Goal: Task Accomplishment & Management: Use online tool/utility

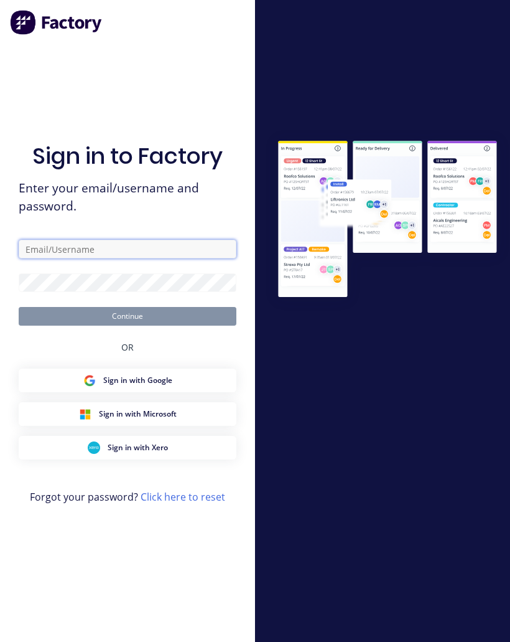
click at [105, 258] on input "text" at bounding box center [128, 249] width 218 height 19
type input "Joe@nabulletproof.com"
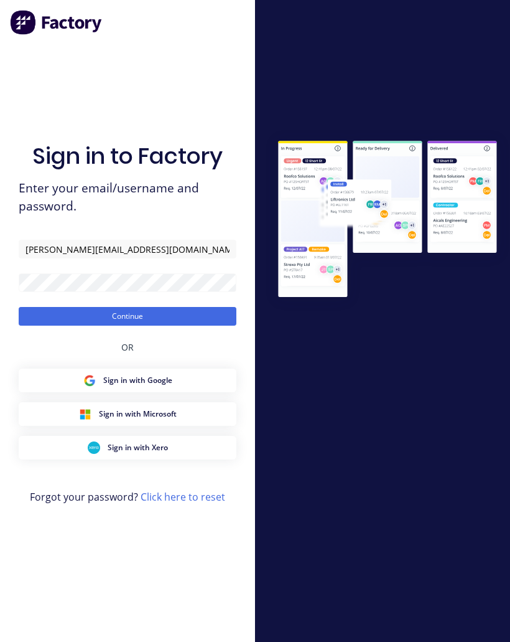
click at [179, 326] on button "Continue" at bounding box center [128, 316] width 218 height 19
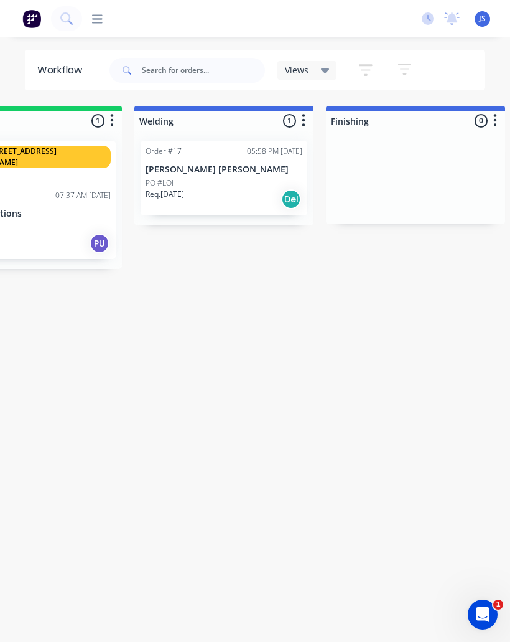
scroll to position [0, 471]
click at [227, 183] on div "PO #LOI" at bounding box center [221, 182] width 157 height 11
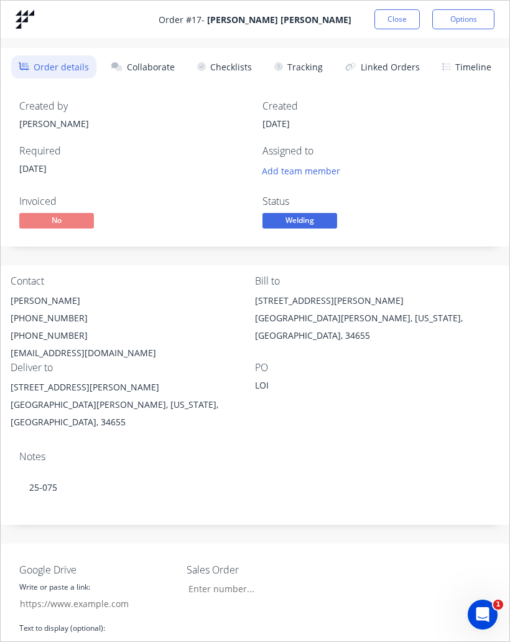
type input "[DOMAIN_NAME]"
type input "25.075"
click at [170, 71] on button "Collaborate" at bounding box center [143, 66] width 78 height 23
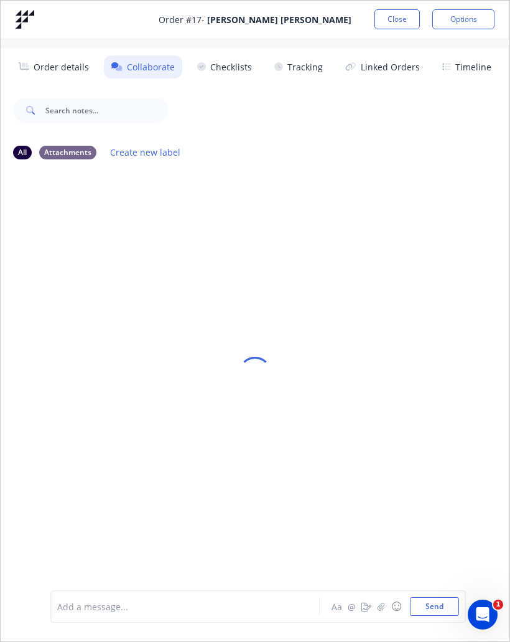
click at [400, 70] on button "Linked Orders" at bounding box center [383, 66] width 90 height 23
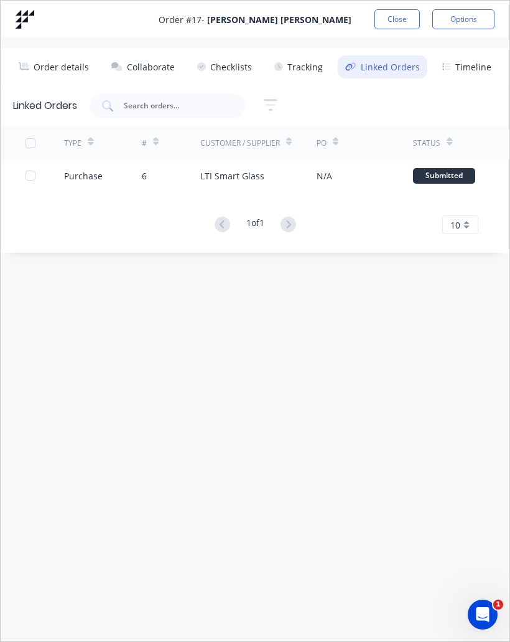
click at [311, 70] on button "Tracking" at bounding box center [298, 66] width 63 height 23
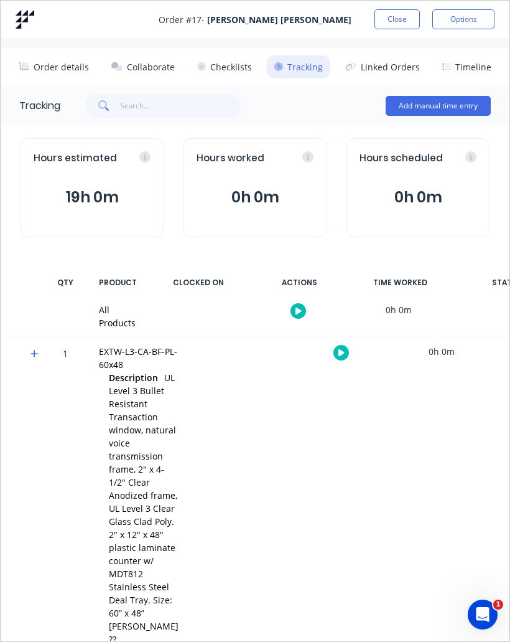
click at [467, 101] on button "Add manual time entry" at bounding box center [438, 106] width 105 height 20
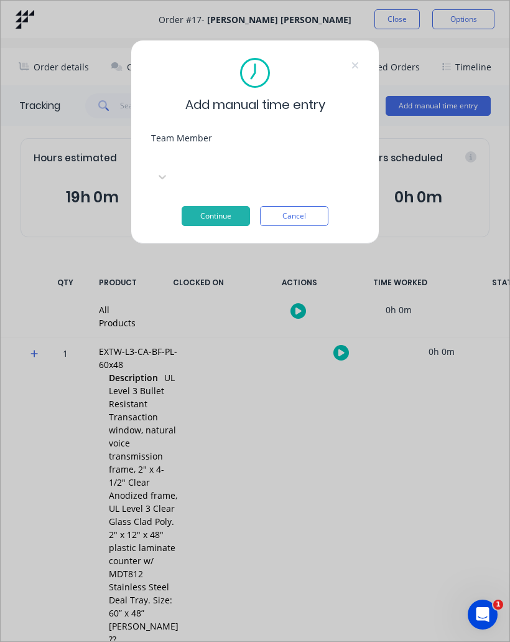
click at [274, 156] on div at bounding box center [244, 157] width 179 height 16
click at [267, 334] on div "Add manual time entry Team Member Joe Soto, 1 of 4. 4 results available. Use Up…" at bounding box center [255, 321] width 510 height 642
click at [317, 206] on button "Cancel" at bounding box center [294, 216] width 68 height 20
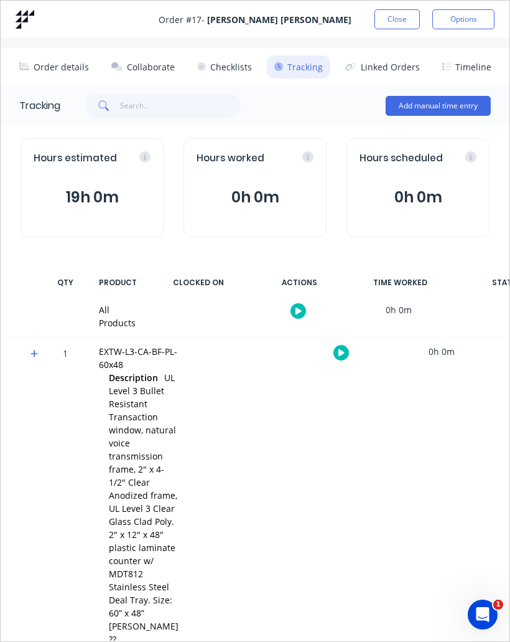
click at [303, 70] on button "Tracking" at bounding box center [298, 66] width 63 height 23
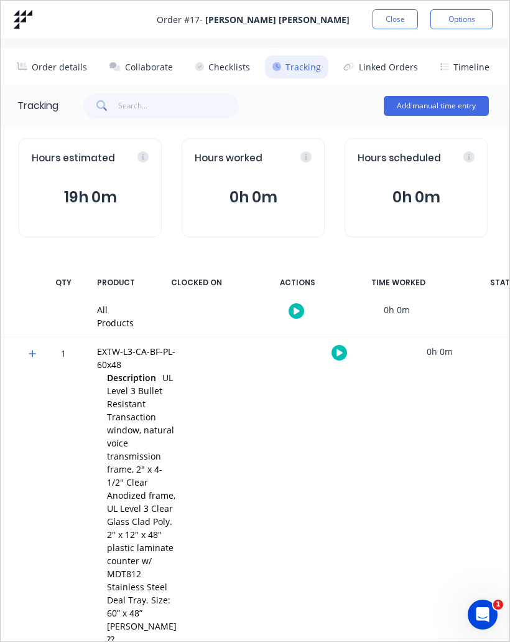
scroll to position [0, 2]
click at [332, 355] on button "button" at bounding box center [340, 353] width 16 height 16
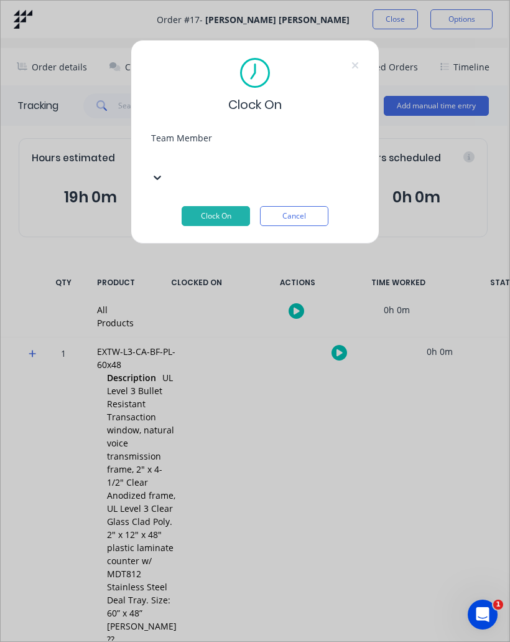
click at [256, 592] on div "[PERSON_NAME]" at bounding box center [255, 598] width 510 height 13
click at [230, 206] on button "Clock On" at bounding box center [216, 216] width 68 height 20
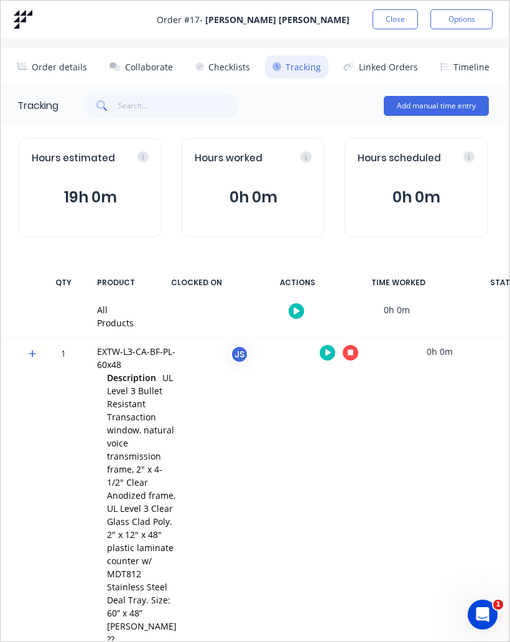
click at [237, 77] on button "Checklists" at bounding box center [223, 66] width 70 height 23
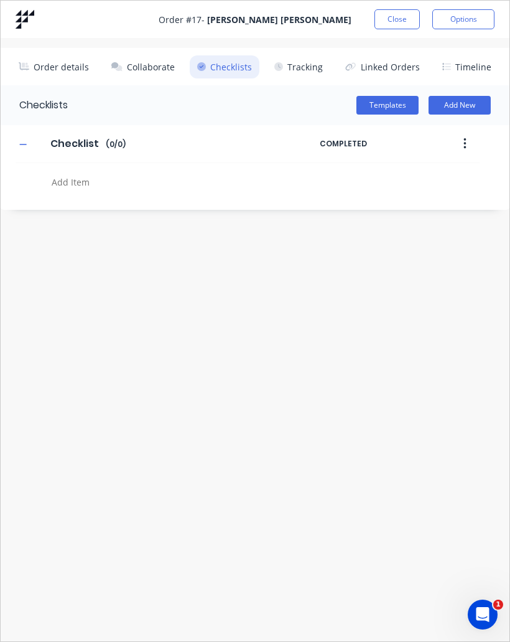
scroll to position [0, 0]
click at [159, 70] on button "Collaborate" at bounding box center [143, 66] width 78 height 23
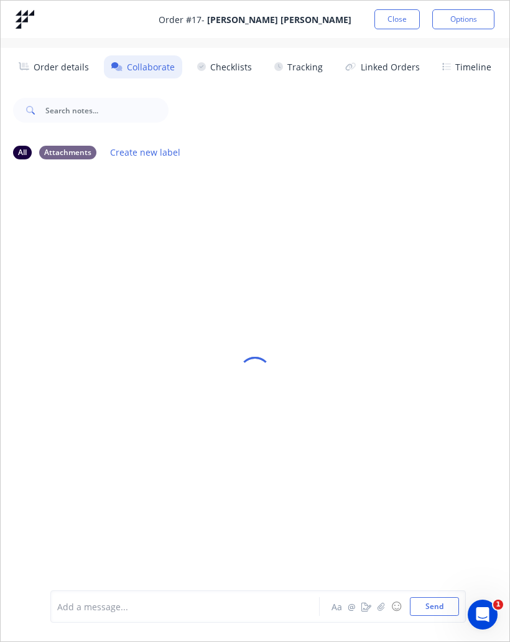
click at [73, 68] on button "Order details" at bounding box center [54, 66] width 86 height 23
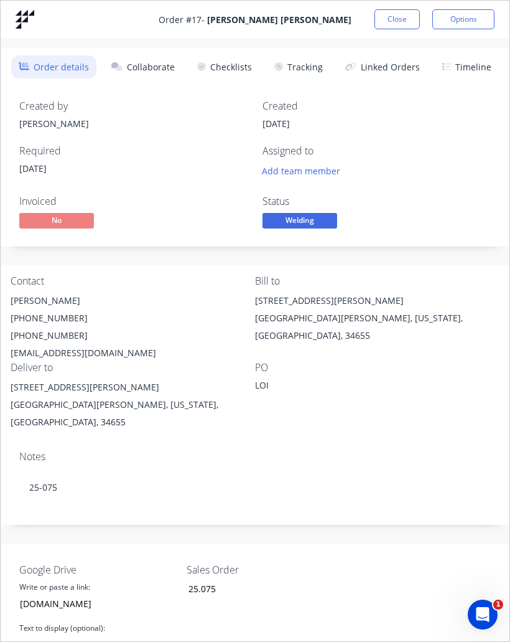
click at [31, 25] on img at bounding box center [25, 19] width 19 height 19
click at [400, 25] on button "Close" at bounding box center [397, 19] width 45 height 20
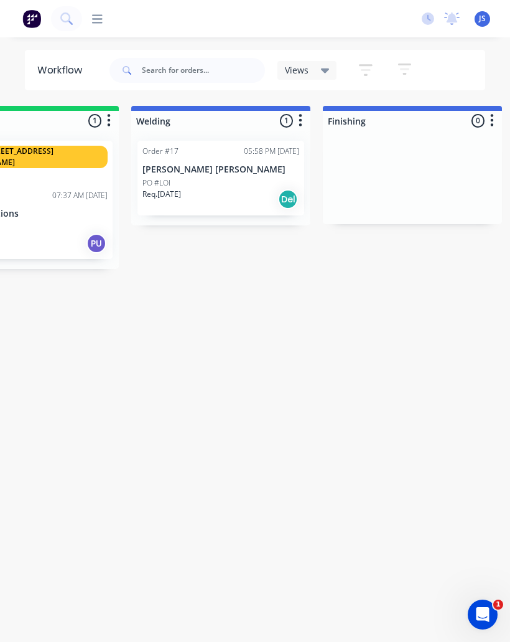
click at [27, 24] on img at bounding box center [31, 18] width 19 height 19
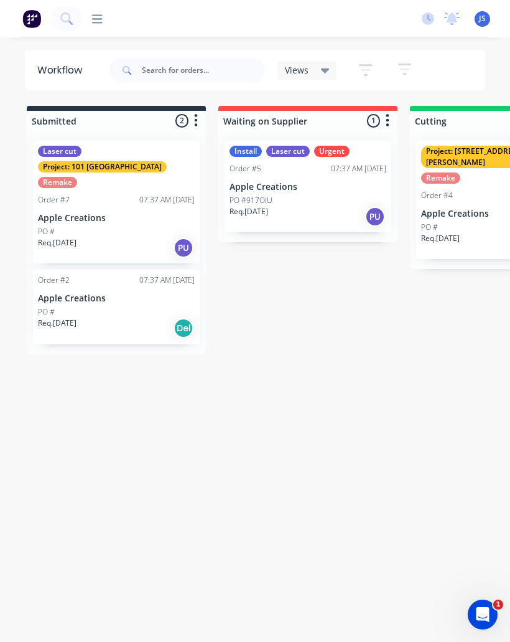
click at [102, 22] on icon at bounding box center [97, 19] width 11 height 12
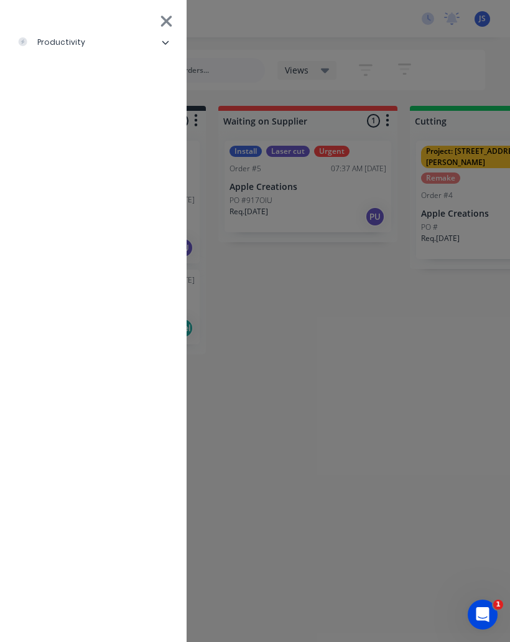
click at [146, 44] on li "productivity" at bounding box center [93, 42] width 167 height 31
click at [106, 138] on div "Delivery Scheduling" at bounding box center [76, 135] width 98 height 11
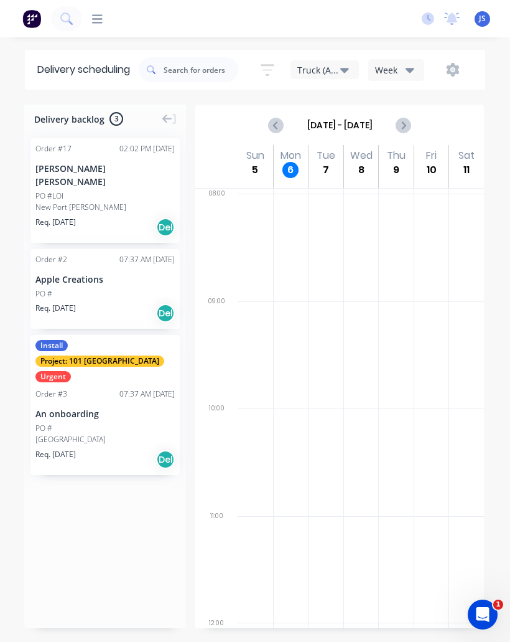
click at [97, 200] on div "Order # 17 02:02 PM 06/10/25 Wharton Smith PO #LOI New Port Richey Req. 15/09/2…" at bounding box center [105, 190] width 149 height 105
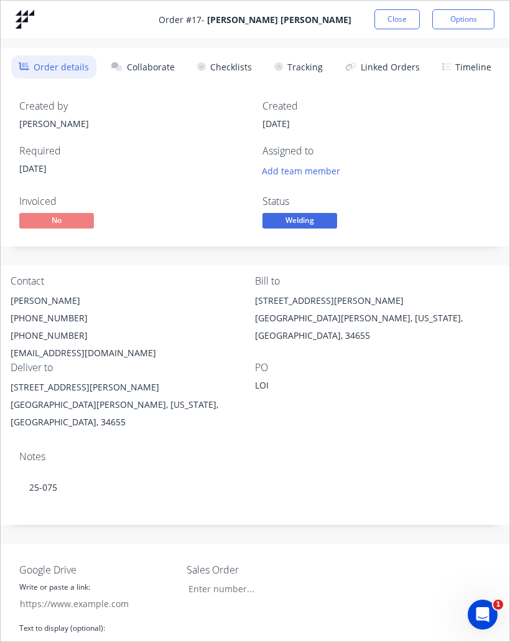
type input "[DOMAIN_NAME]"
type input "25.075"
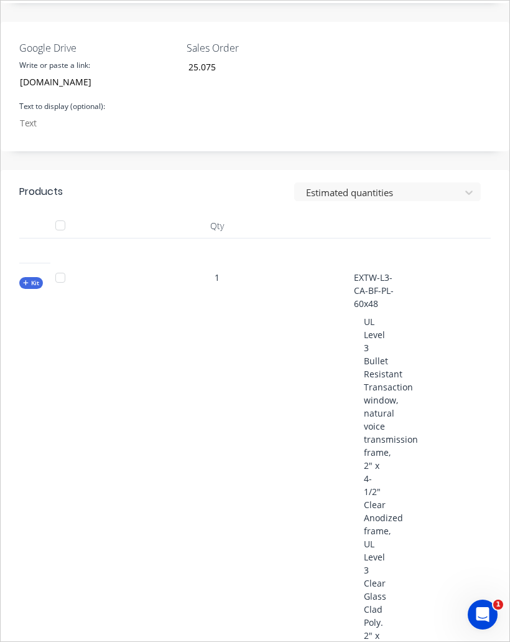
scroll to position [514, 0]
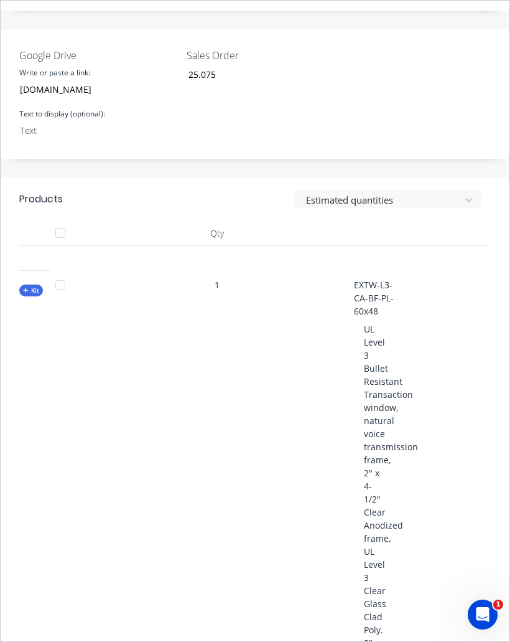
click at [31, 286] on span "Kit" at bounding box center [31, 290] width 16 height 9
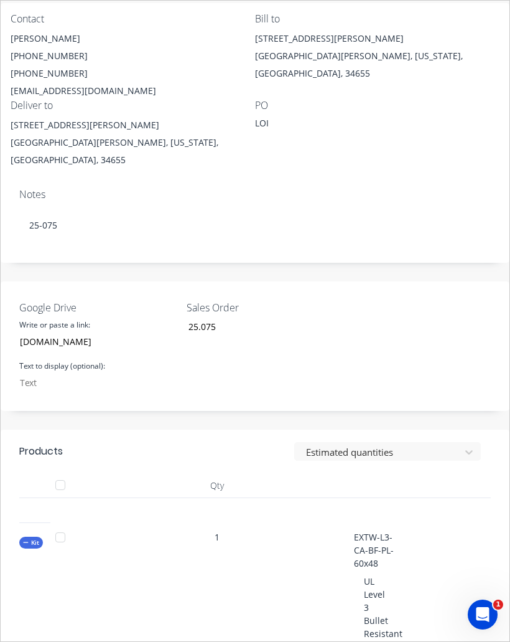
scroll to position [261, 0]
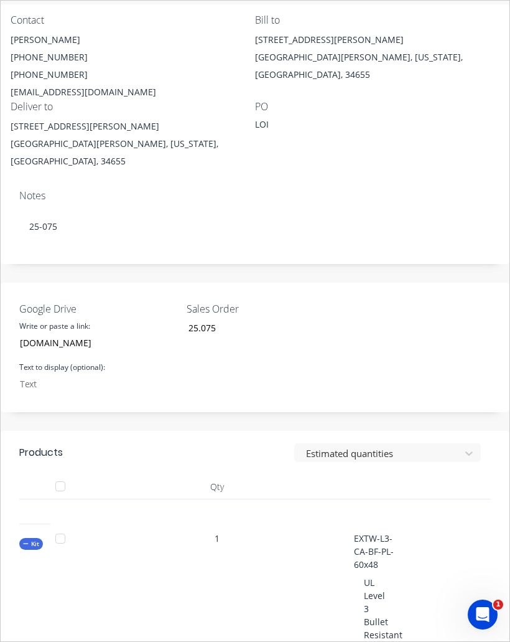
click at [26, 539] on span "Kit" at bounding box center [31, 543] width 16 height 9
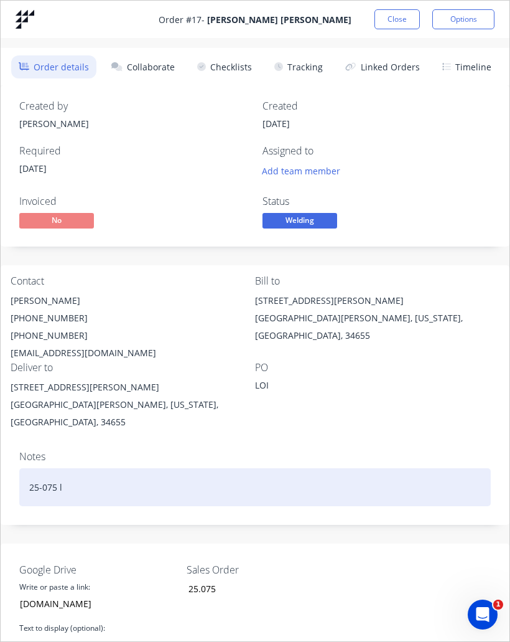
scroll to position [0, 0]
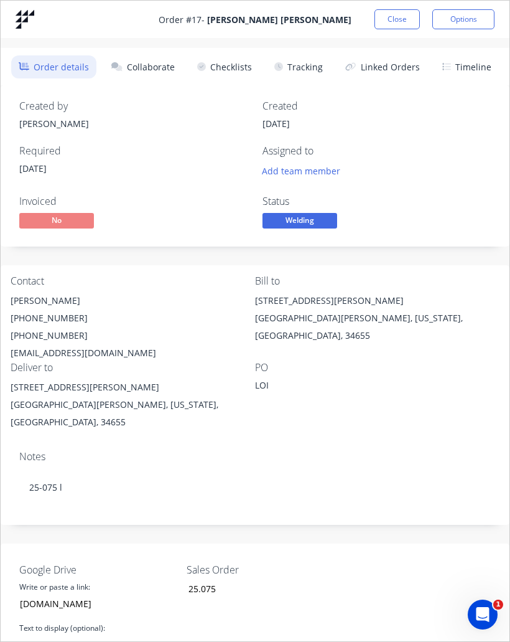
click at [400, 28] on button "Close" at bounding box center [397, 19] width 45 height 20
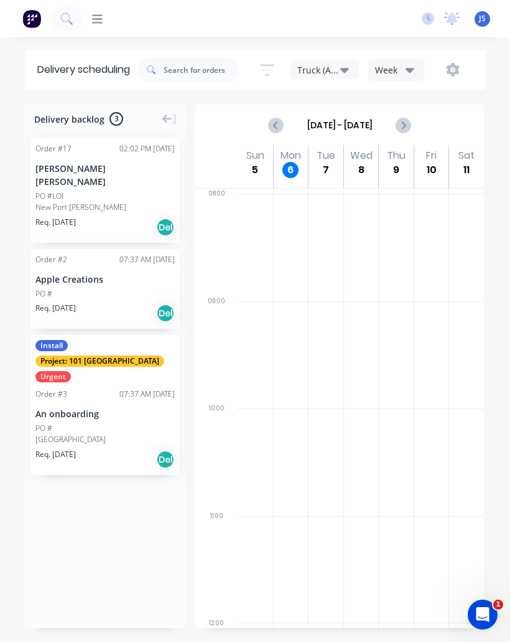
click at [96, 24] on icon at bounding box center [97, 19] width 11 height 12
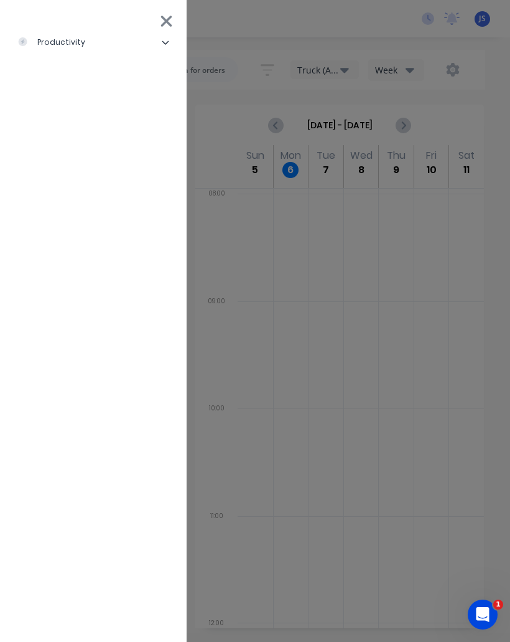
click at [111, 46] on li "productivity" at bounding box center [93, 42] width 167 height 31
click at [93, 75] on li "Workflow" at bounding box center [98, 73] width 157 height 31
click at [44, 76] on div "Workflow" at bounding box center [55, 73] width 57 height 11
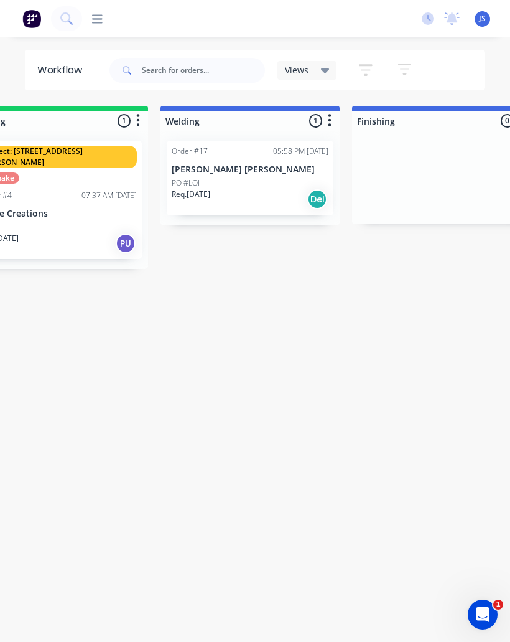
scroll to position [0, 448]
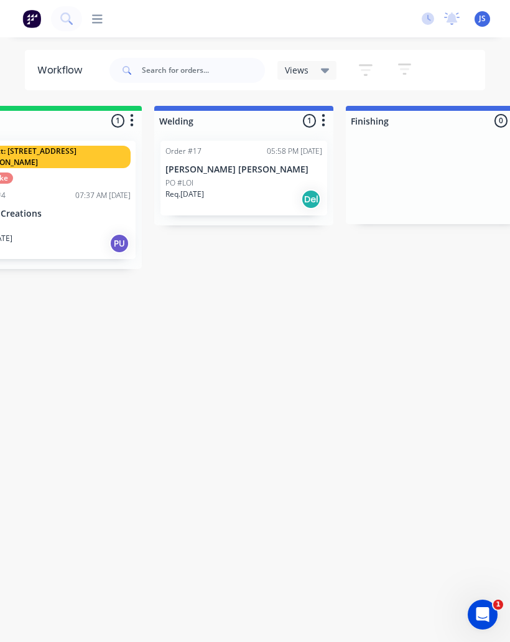
click at [260, 191] on div "Req. 15/09/25 Del" at bounding box center [244, 199] width 157 height 21
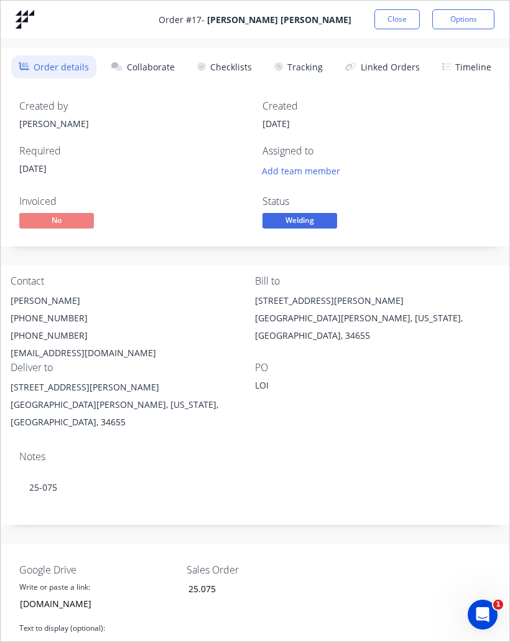
click at [167, 68] on button "Collaborate" at bounding box center [143, 66] width 78 height 23
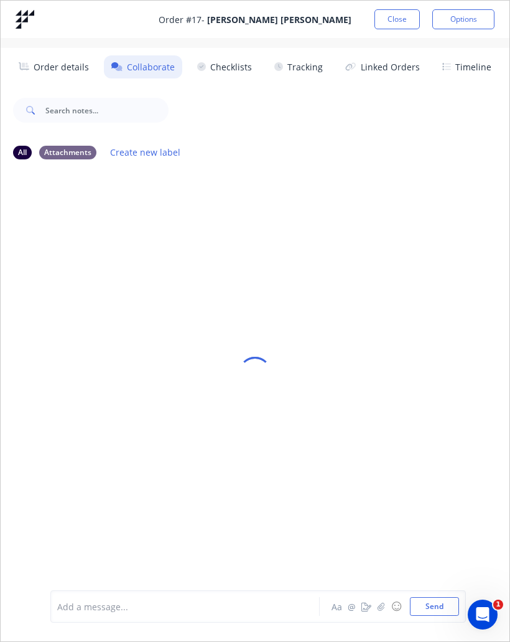
click at [479, 11] on button "Options" at bounding box center [464, 19] width 62 height 20
click at [455, 177] on div at bounding box center [255, 372] width 509 height 575
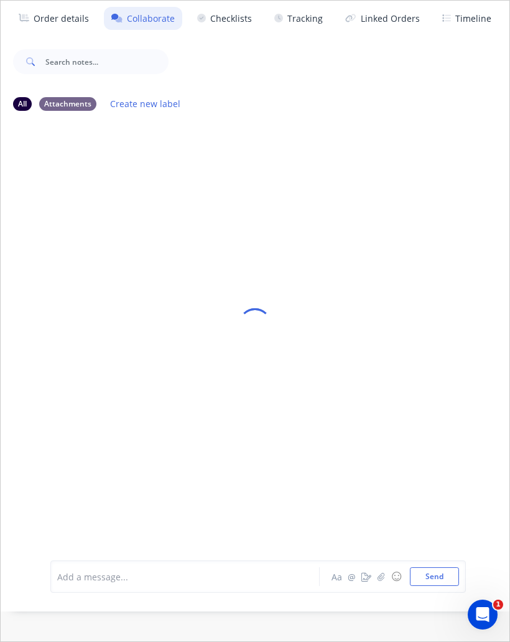
scroll to position [0, 0]
click at [75, 29] on button "Order details" at bounding box center [54, 18] width 86 height 23
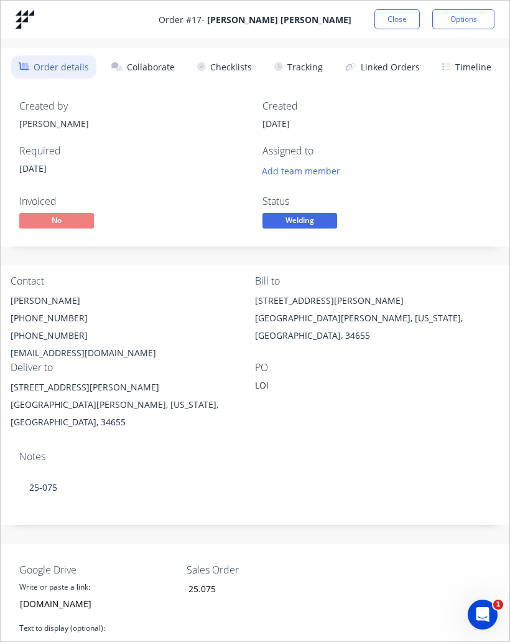
click at [26, 23] on img at bounding box center [25, 19] width 19 height 19
click at [17, 19] on img at bounding box center [25, 19] width 19 height 19
click at [26, 22] on img at bounding box center [25, 19] width 19 height 19
click at [412, 21] on button "Close" at bounding box center [397, 19] width 45 height 20
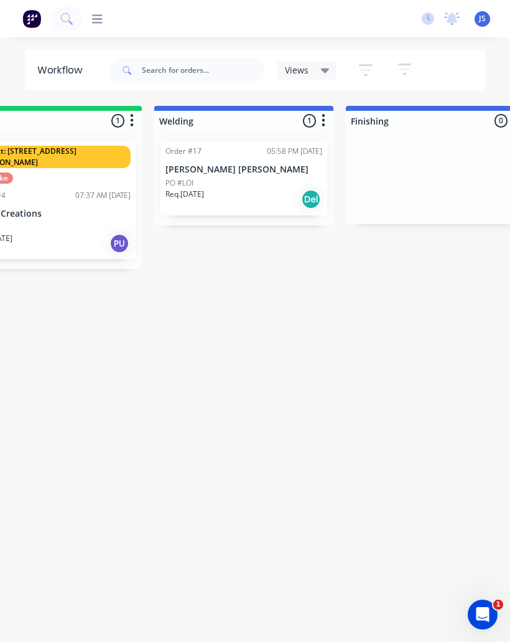
click at [101, 24] on icon at bounding box center [97, 19] width 11 height 12
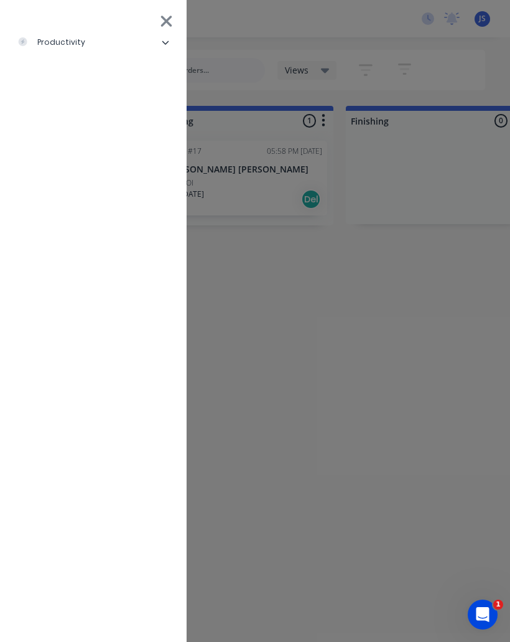
click at [114, 46] on li "productivity" at bounding box center [93, 42] width 167 height 31
click at [80, 73] on div "Workflow" at bounding box center [55, 73] width 57 height 11
click at [81, 78] on div "Workflow" at bounding box center [55, 73] width 57 height 11
click at [273, 228] on div "productivity Workflow Planner Delivery Scheduling Timesheets" at bounding box center [337, 321] width 510 height 642
click at [271, 304] on div "productivity Workflow Planner Delivery Scheduling Timesheets" at bounding box center [337, 321] width 510 height 642
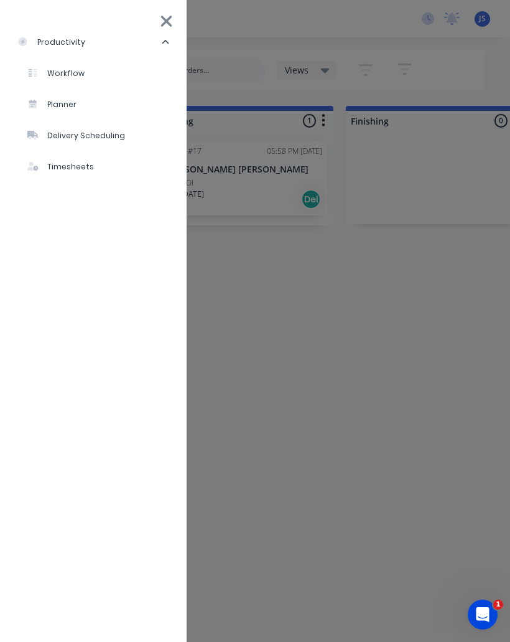
click at [165, 22] on icon at bounding box center [166, 21] width 11 height 11
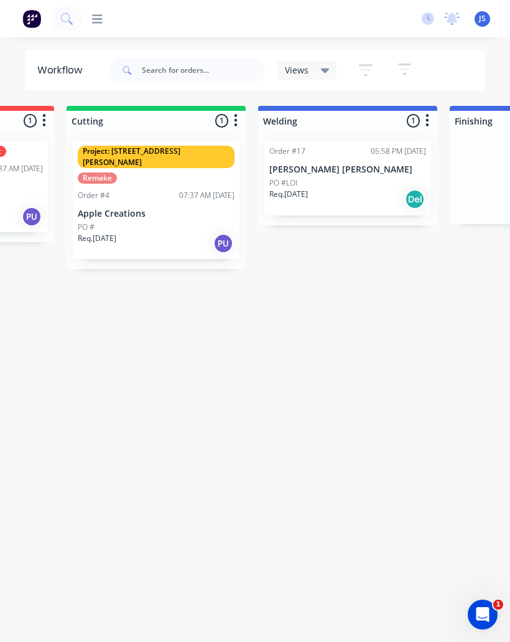
scroll to position [0, 372]
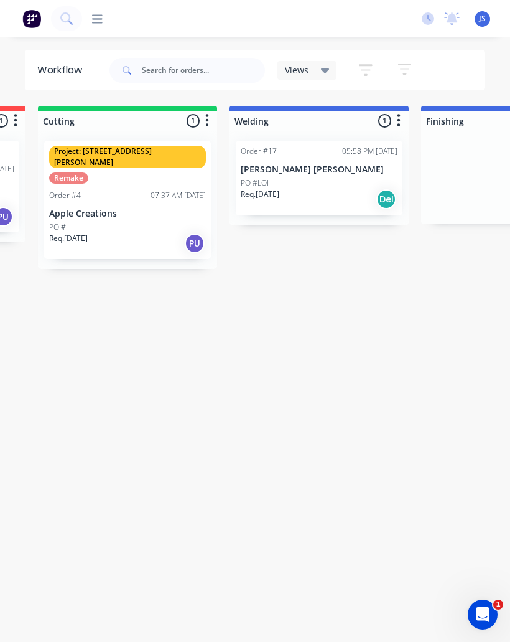
click at [275, 177] on div "PO #LOI" at bounding box center [319, 182] width 157 height 11
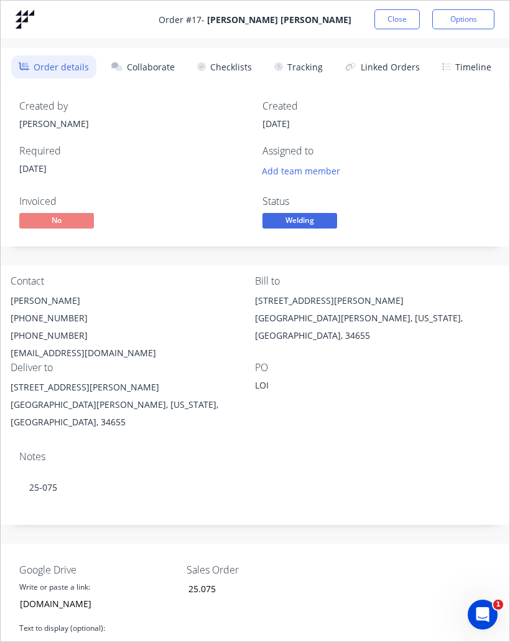
click at [313, 67] on button "Tracking" at bounding box center [298, 66] width 63 height 23
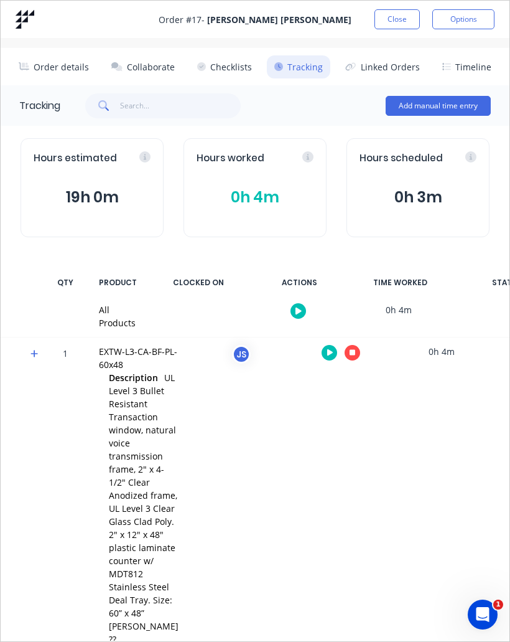
click at [161, 65] on button "Collaborate" at bounding box center [143, 66] width 78 height 23
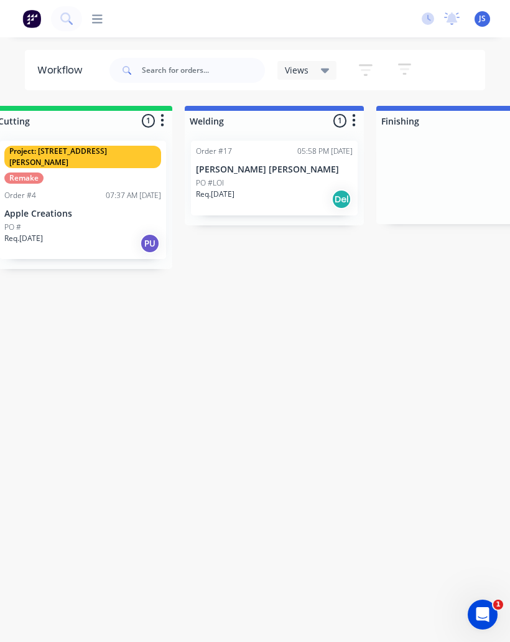
scroll to position [0, 449]
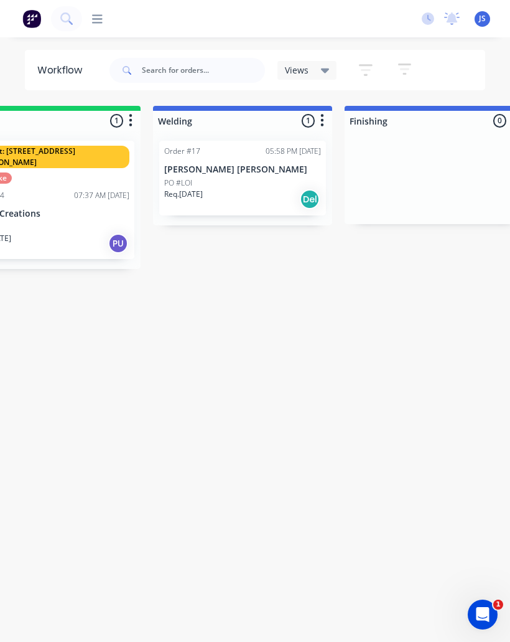
click at [202, 183] on div "PO #LOI" at bounding box center [242, 182] width 157 height 11
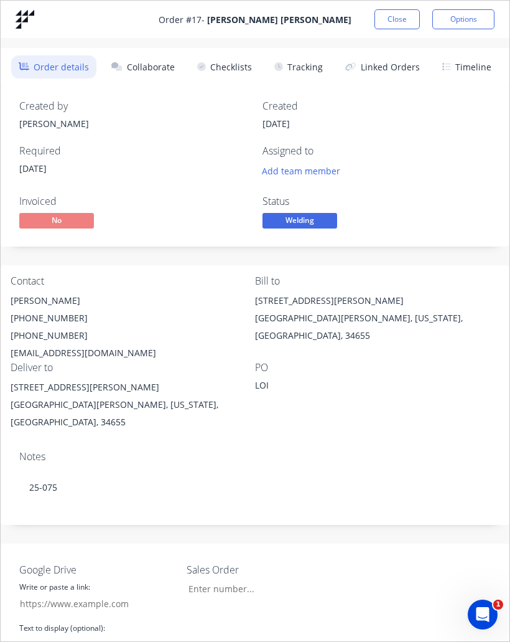
type input "[DOMAIN_NAME]"
type input "25.075"
click at [170, 56] on button "Collaborate" at bounding box center [143, 66] width 78 height 23
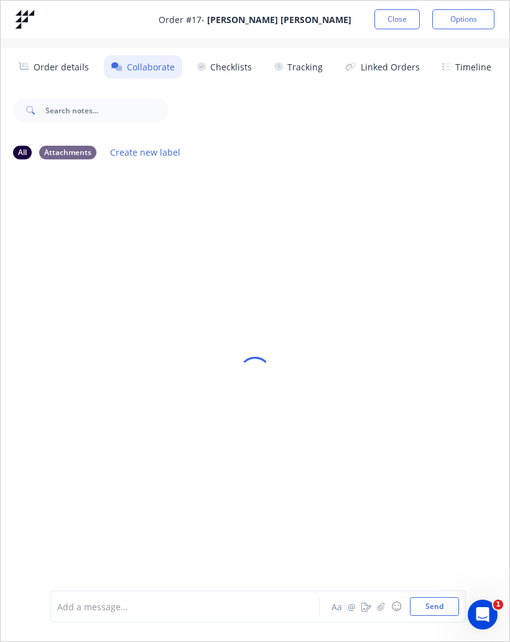
click at [396, 18] on button "Close" at bounding box center [397, 19] width 45 height 20
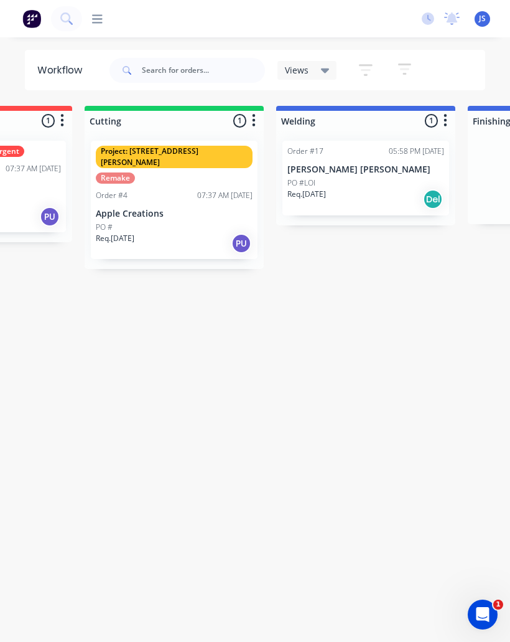
scroll to position [0, 329]
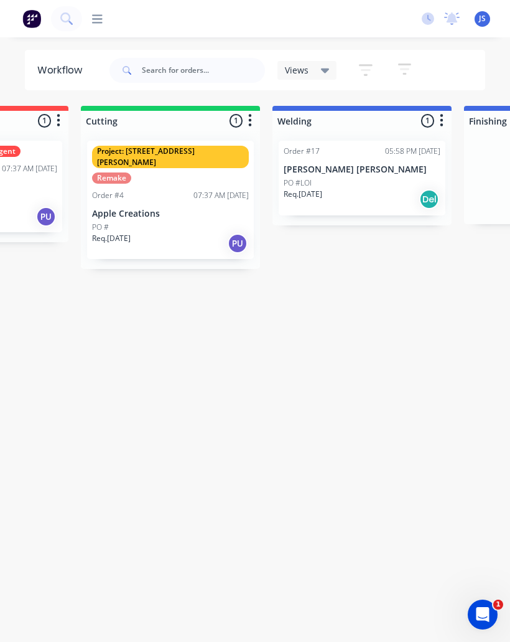
click at [147, 222] on div "PO #" at bounding box center [170, 227] width 157 height 11
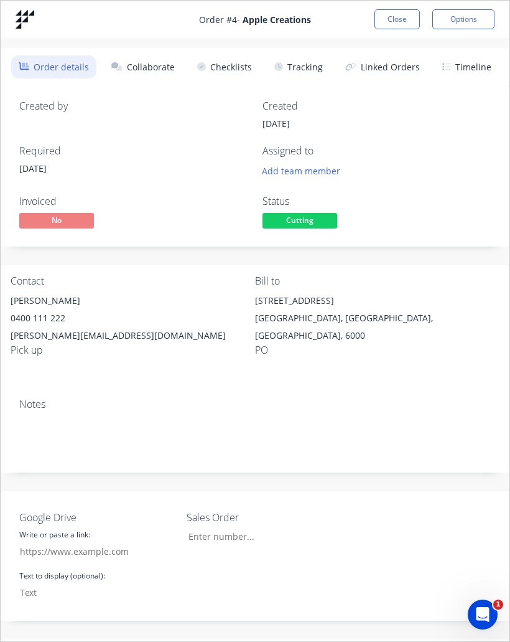
click at [405, 19] on button "Close" at bounding box center [397, 19] width 45 height 20
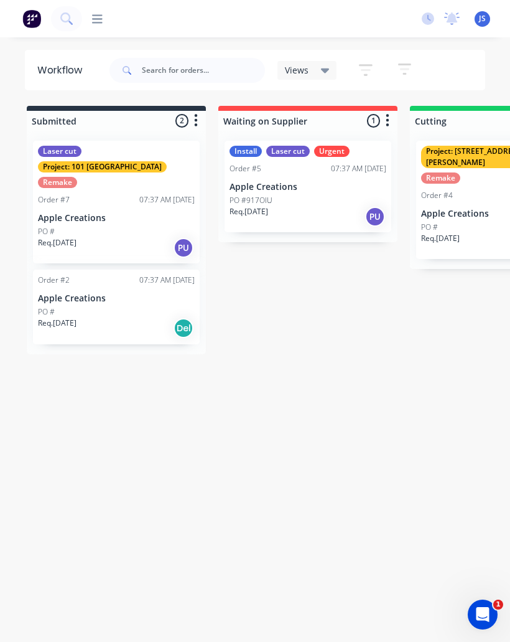
scroll to position [0, 0]
click at [100, 306] on div "PO #" at bounding box center [116, 311] width 157 height 11
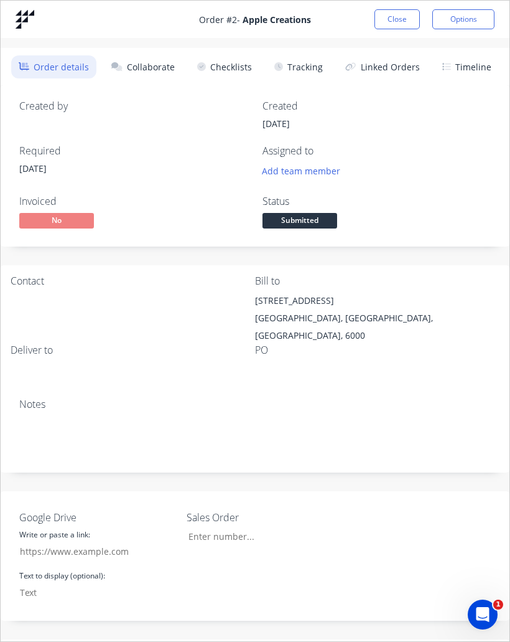
click at [401, 18] on button "Close" at bounding box center [397, 19] width 45 height 20
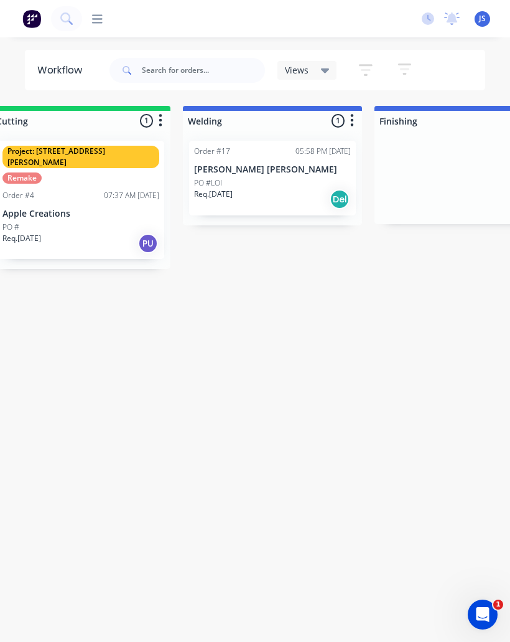
scroll to position [0, 421]
click at [270, 175] on div "Order #17 05:58 PM 03/10/25 Wharton Smith PO #LOI Req. 15/09/25 Del" at bounding box center [270, 178] width 167 height 75
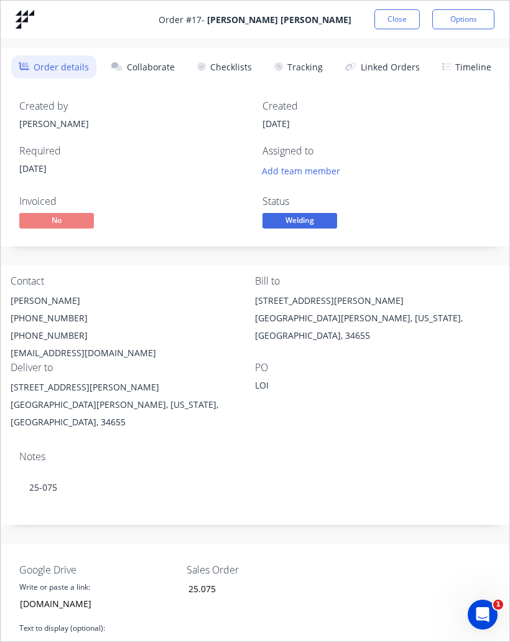
click at [169, 70] on button "Collaborate" at bounding box center [143, 66] width 78 height 23
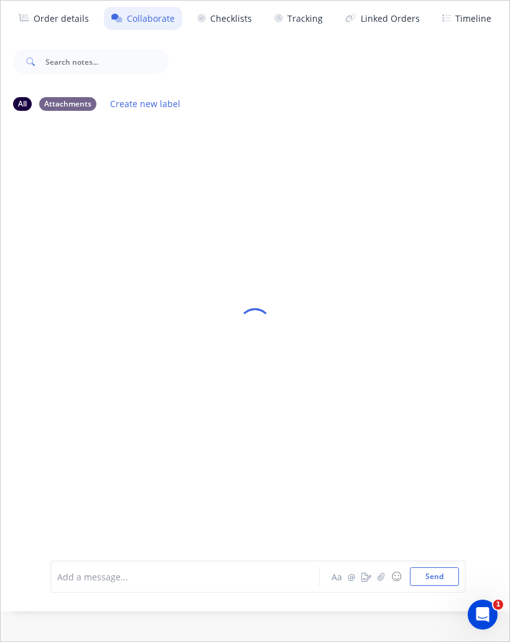
scroll to position [49, 0]
click at [487, 608] on div "Open Intercom Messenger" at bounding box center [482, 614] width 41 height 41
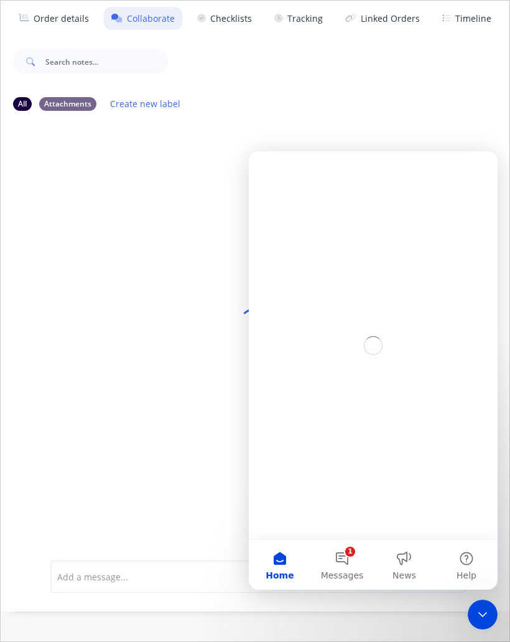
scroll to position [0, 0]
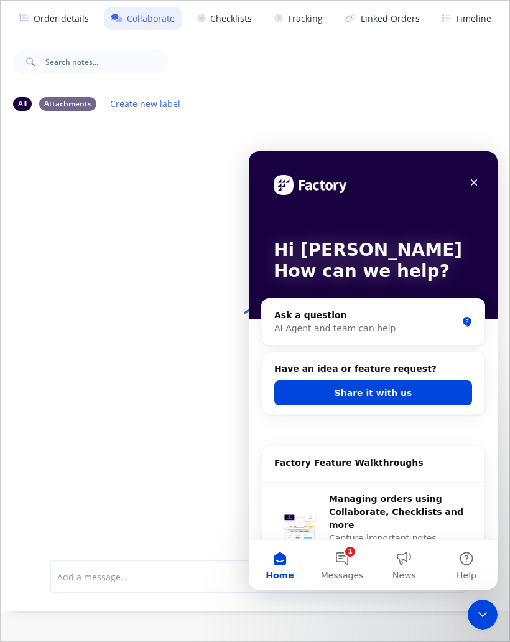
click at [347, 571] on span "Messages" at bounding box center [342, 575] width 43 height 9
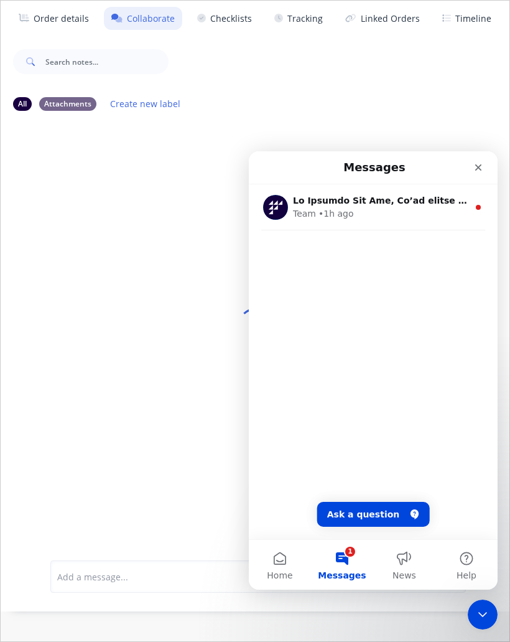
click at [413, 210] on div "Team • 1h ago" at bounding box center [381, 213] width 176 height 13
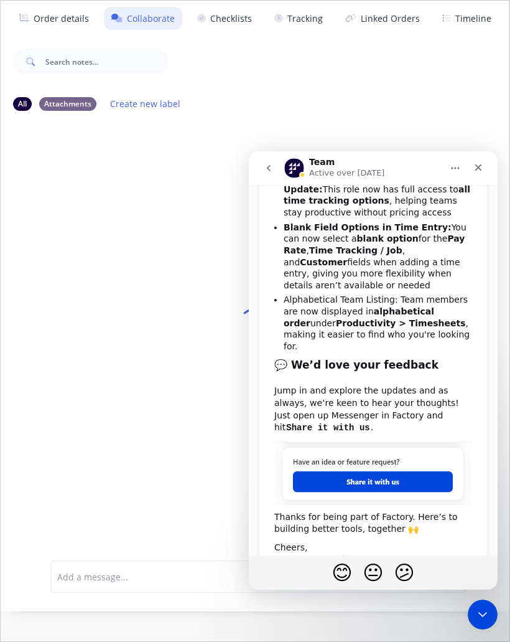
scroll to position [415, 0]
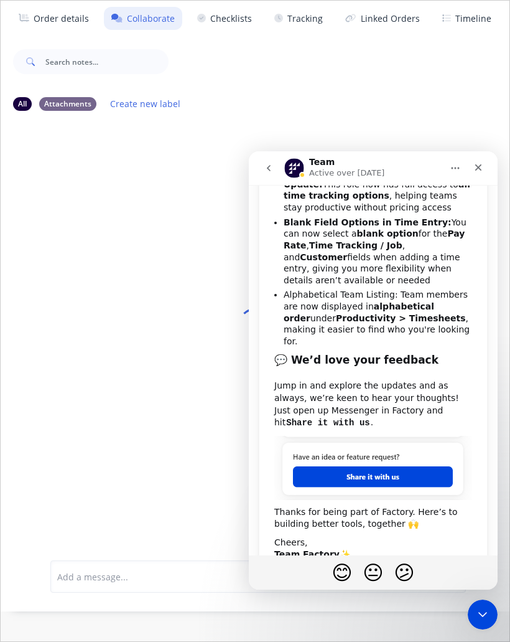
click at [479, 166] on icon "Close" at bounding box center [479, 167] width 10 height 10
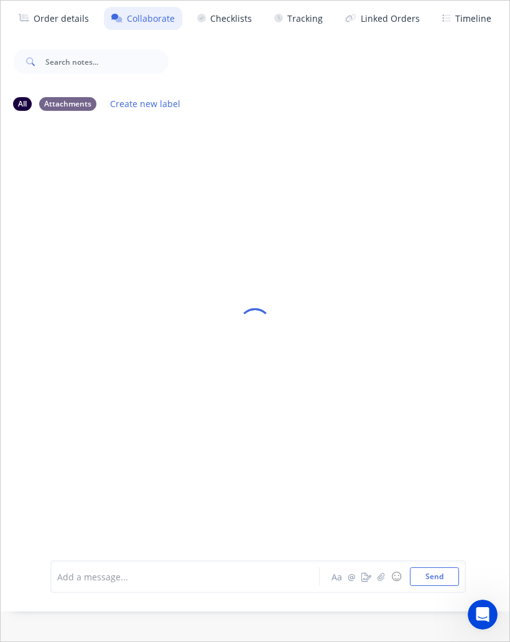
scroll to position [0, 0]
click at [457, 462] on div at bounding box center [255, 324] width 509 height 575
click at [480, 16] on button "Timeline" at bounding box center [467, 18] width 64 height 23
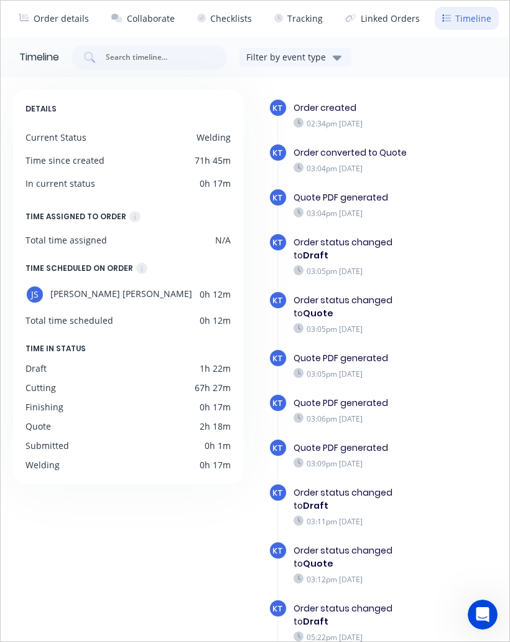
click at [312, 17] on button "Tracking" at bounding box center [298, 18] width 63 height 23
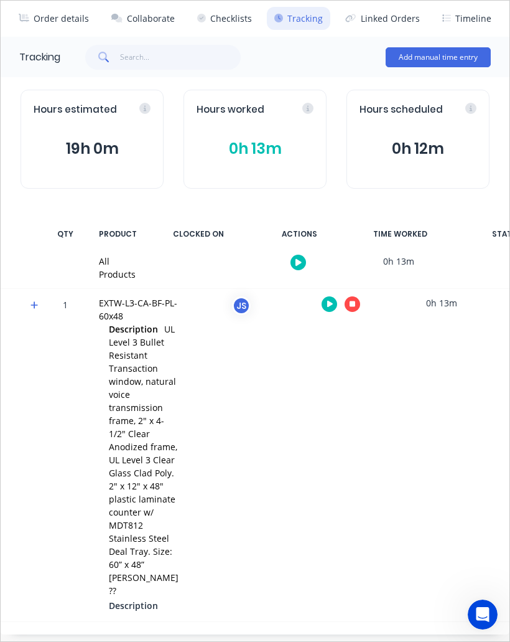
click at [345, 308] on button "button" at bounding box center [353, 304] width 16 height 16
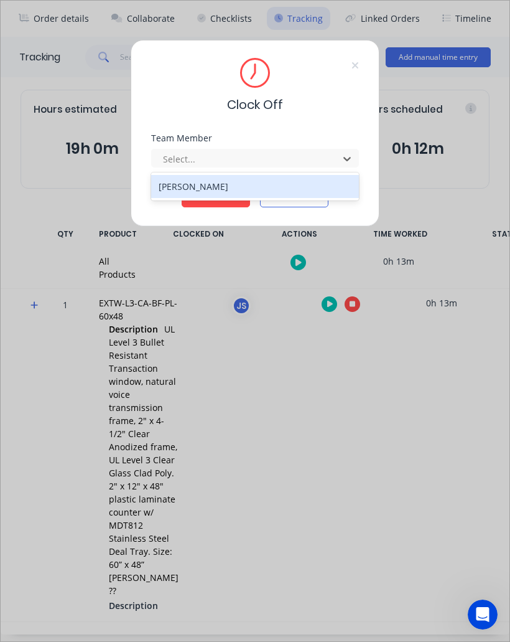
click at [252, 187] on div "[PERSON_NAME]" at bounding box center [255, 186] width 208 height 23
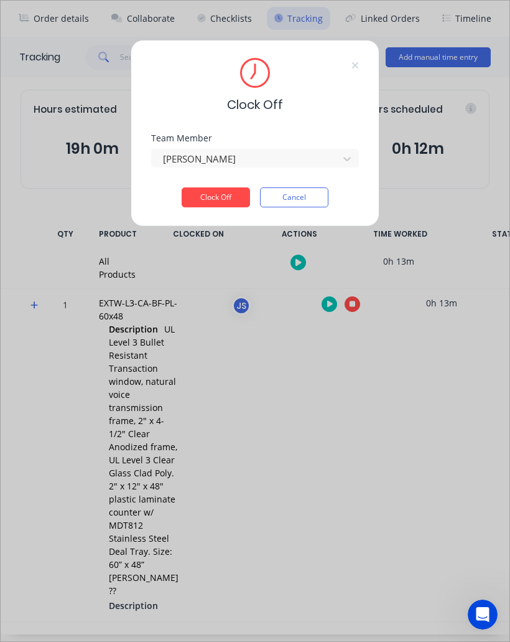
click at [226, 197] on button "Clock Off" at bounding box center [216, 197] width 68 height 20
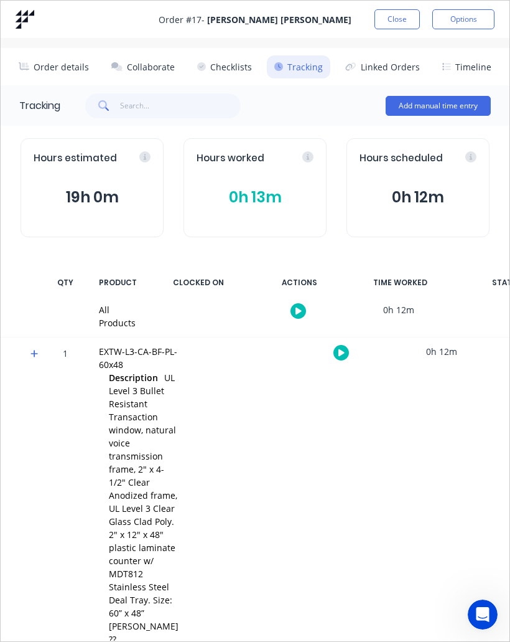
click at [32, 19] on img at bounding box center [25, 19] width 19 height 19
click at [406, 22] on button "Close" at bounding box center [397, 19] width 45 height 20
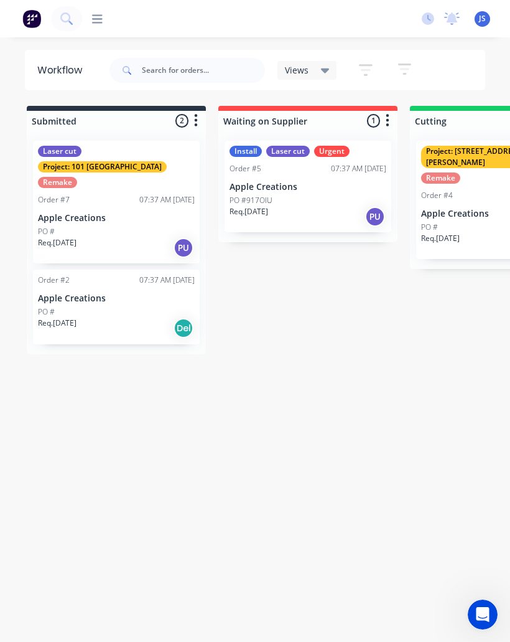
click at [30, 26] on img at bounding box center [31, 18] width 19 height 19
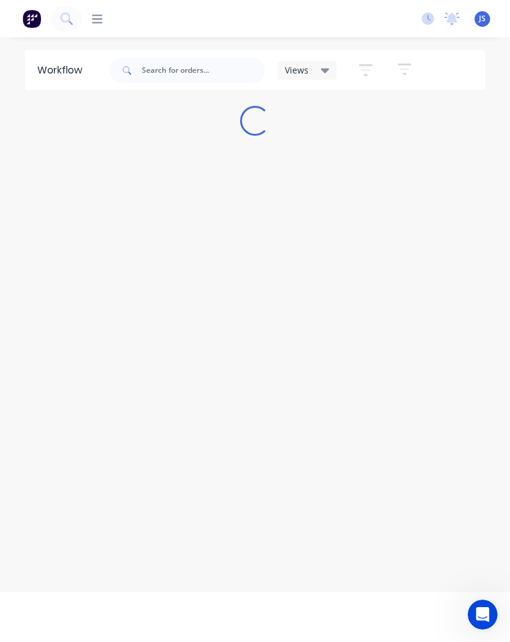
click at [32, 27] on img at bounding box center [31, 18] width 19 height 19
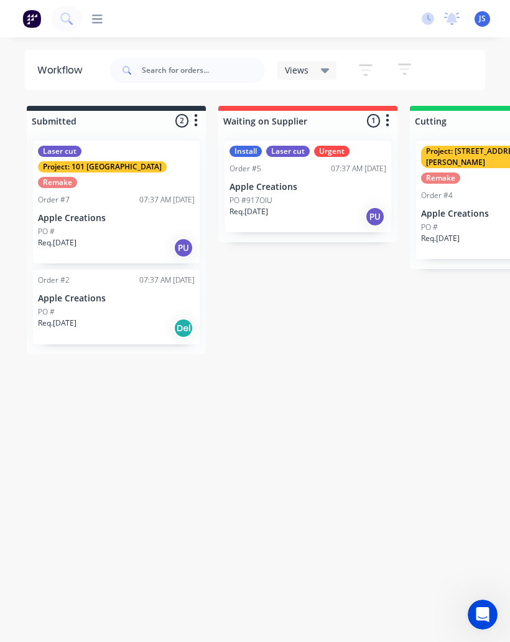
click at [400, 458] on div "Workflow Views Save new view None (Default) edit Show/Hide statuses Show line i…" at bounding box center [255, 346] width 510 height 592
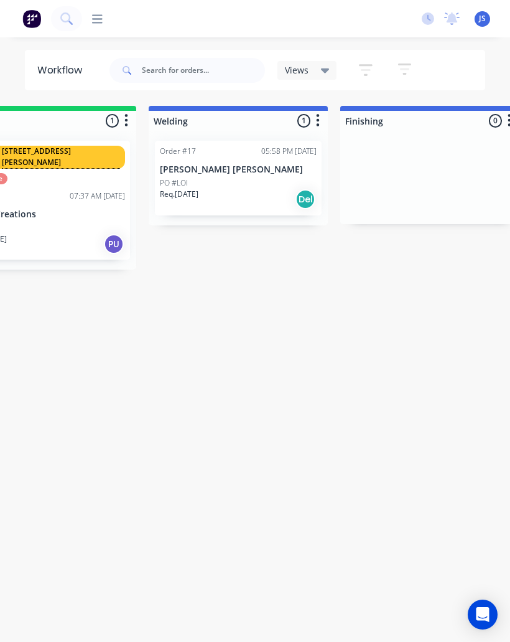
scroll to position [0, 456]
click at [238, 184] on div "PO #LOI" at bounding box center [235, 182] width 157 height 11
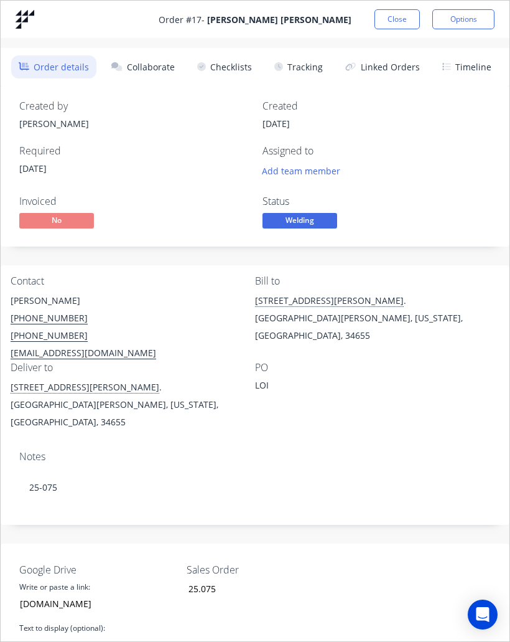
click at [166, 64] on button "Collaborate" at bounding box center [143, 66] width 78 height 23
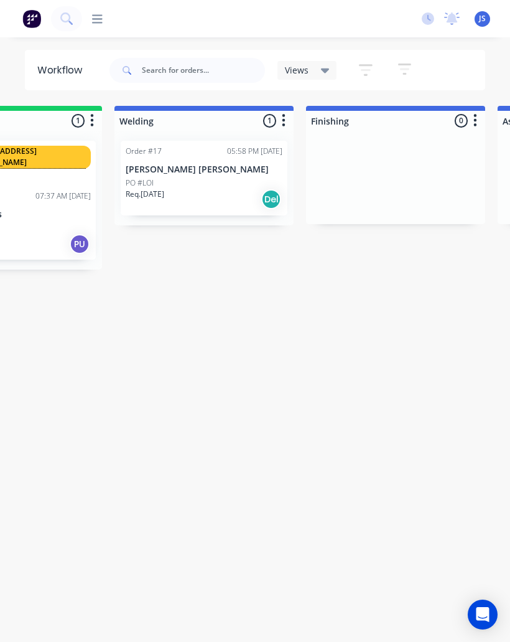
scroll to position [0, 524]
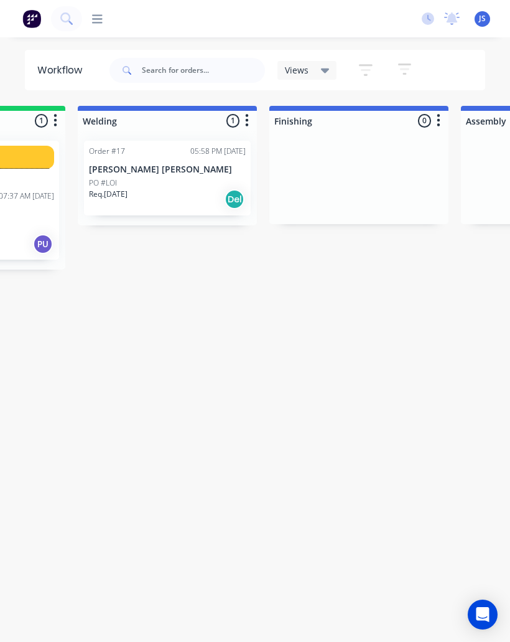
click at [164, 154] on div "Order #17 05:58 PM [DATE]" at bounding box center [167, 151] width 157 height 11
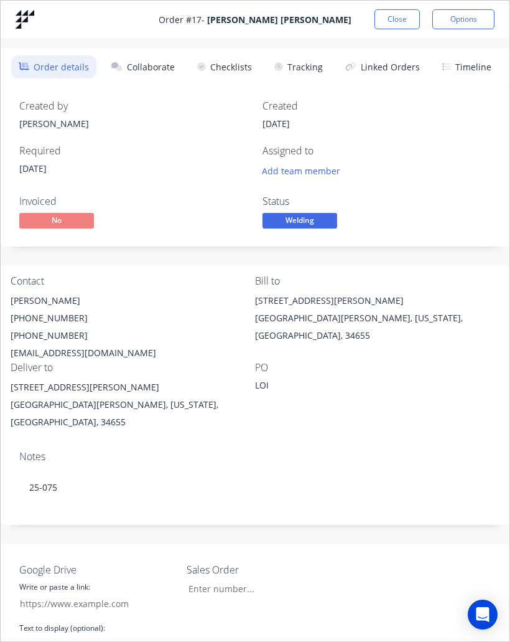
type input "[DOMAIN_NAME]"
type input "25.075"
click at [159, 62] on button "Collaborate" at bounding box center [143, 66] width 78 height 23
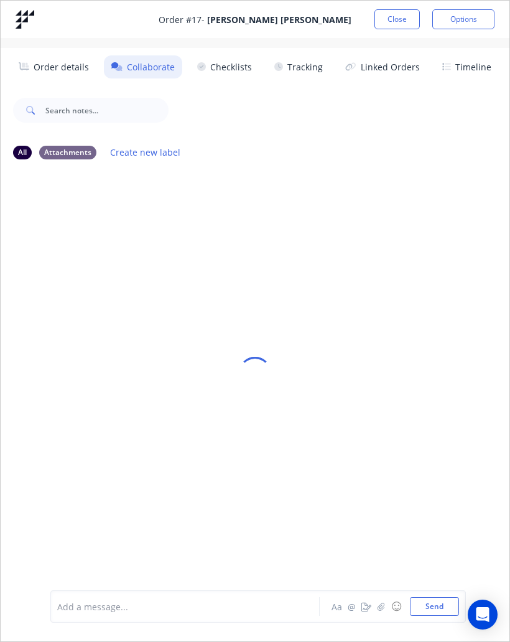
click at [297, 55] on button "Tracking" at bounding box center [298, 66] width 63 height 23
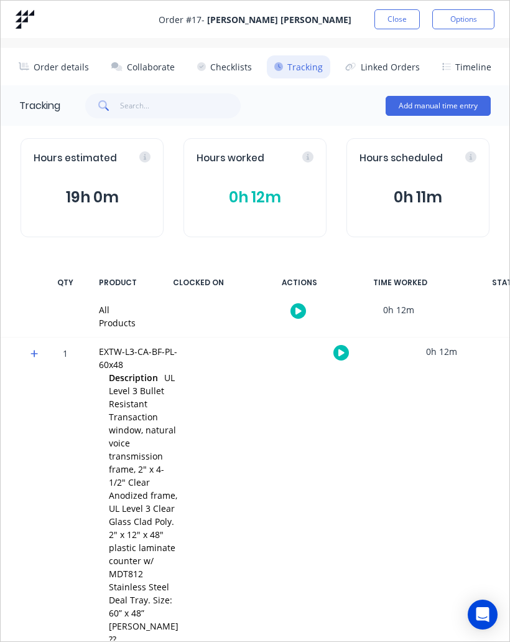
click at [337, 340] on div at bounding box center [340, 352] width 93 height 31
click at [334, 345] on button "button" at bounding box center [342, 353] width 16 height 16
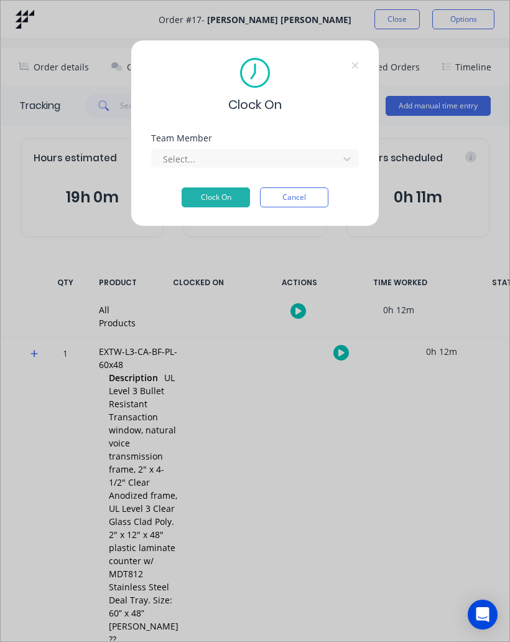
click at [273, 146] on div "Select..." at bounding box center [255, 157] width 208 height 22
click at [352, 145] on div "Team Member Select..." at bounding box center [255, 151] width 208 height 34
click at [360, 153] on div "Clock On Team Member Select... Clock On Cancel" at bounding box center [255, 133] width 249 height 187
click at [351, 148] on div "Select..." at bounding box center [255, 157] width 208 height 22
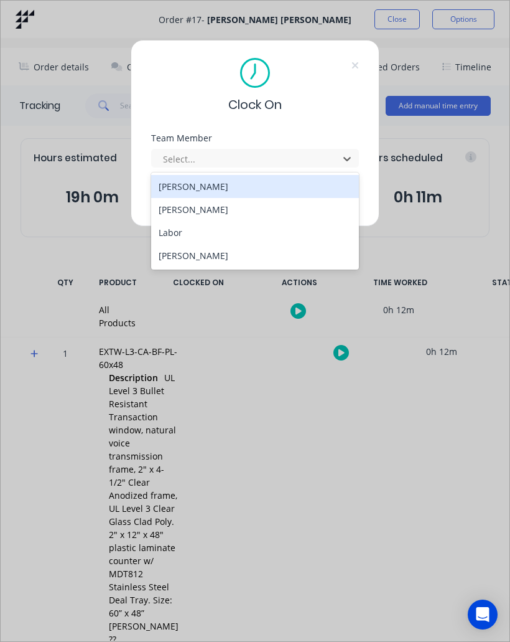
click at [230, 177] on div "[PERSON_NAME]" at bounding box center [255, 186] width 208 height 23
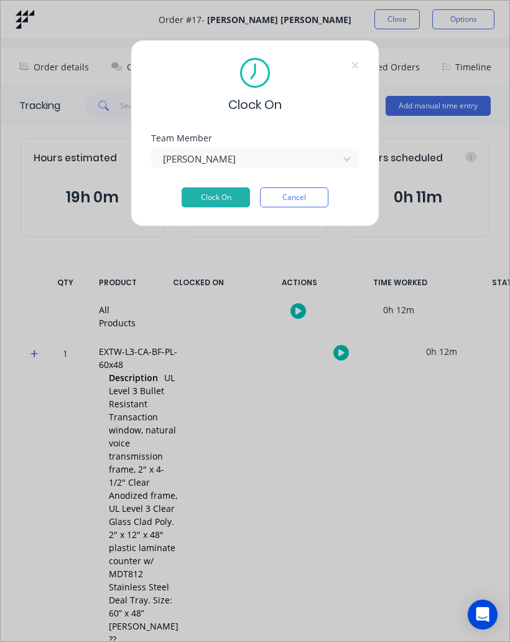
click at [227, 192] on button "Clock On" at bounding box center [216, 197] width 68 height 20
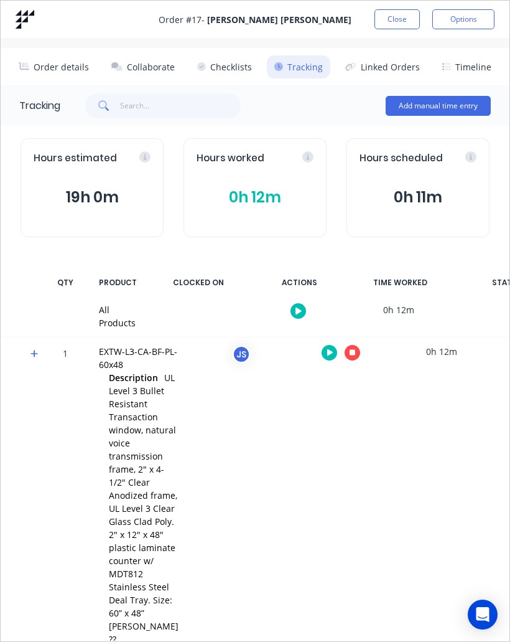
click at [344, 340] on div at bounding box center [340, 352] width 93 height 31
click at [345, 345] on button "button" at bounding box center [353, 353] width 16 height 16
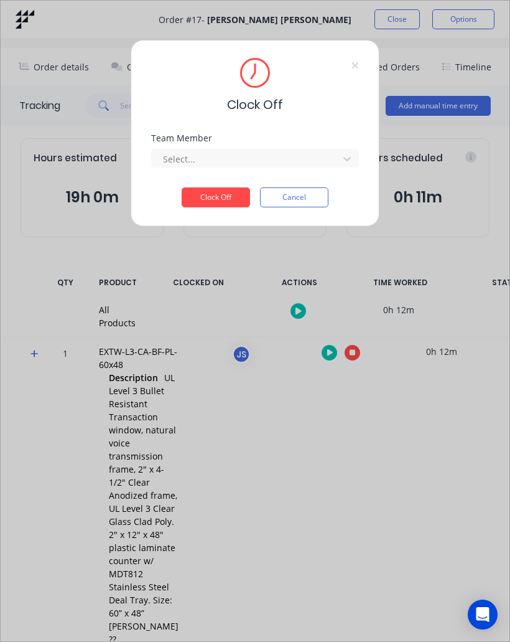
click at [234, 133] on div "Clock Off Team Member Select... Clock Off Cancel" at bounding box center [255, 133] width 249 height 187
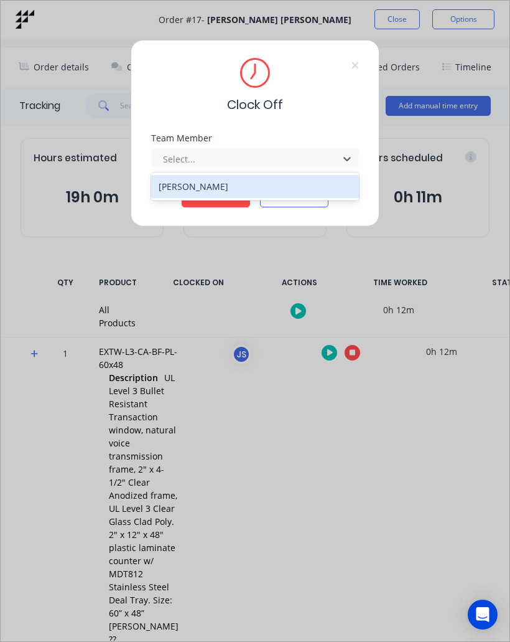
click at [316, 179] on div "[PERSON_NAME]" at bounding box center [255, 186] width 208 height 23
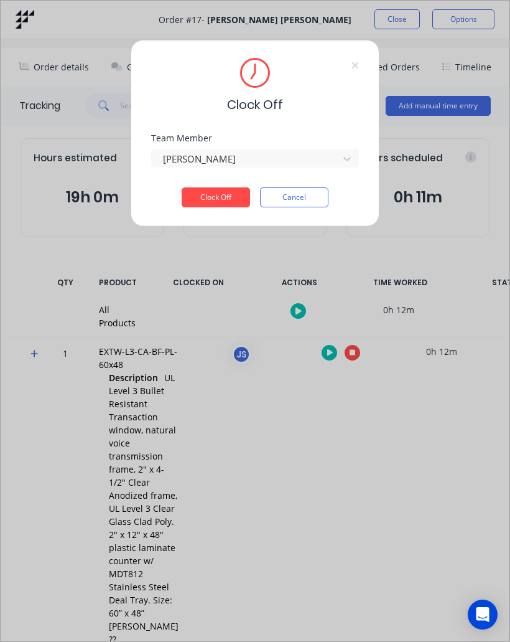
click at [225, 185] on div "Team Member Joe Soto" at bounding box center [255, 161] width 208 height 54
click at [217, 206] on button "Clock Off" at bounding box center [216, 197] width 68 height 20
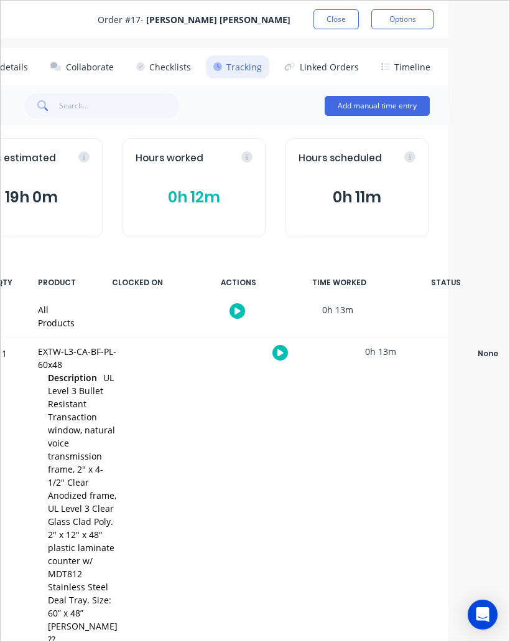
scroll to position [0, 65]
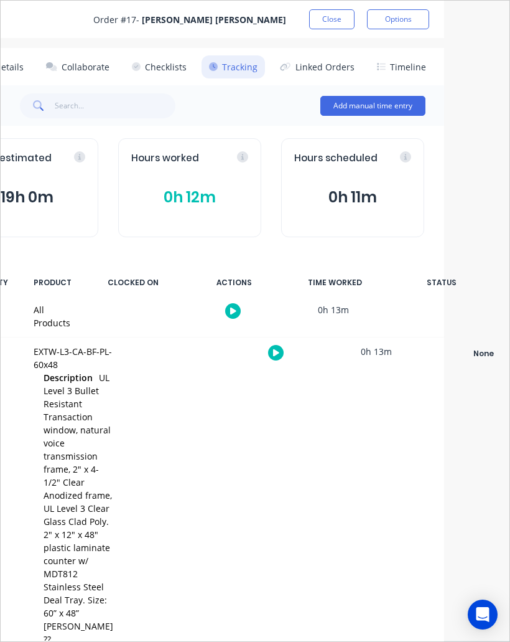
click at [84, 55] on button "Collaborate" at bounding box center [78, 66] width 78 height 23
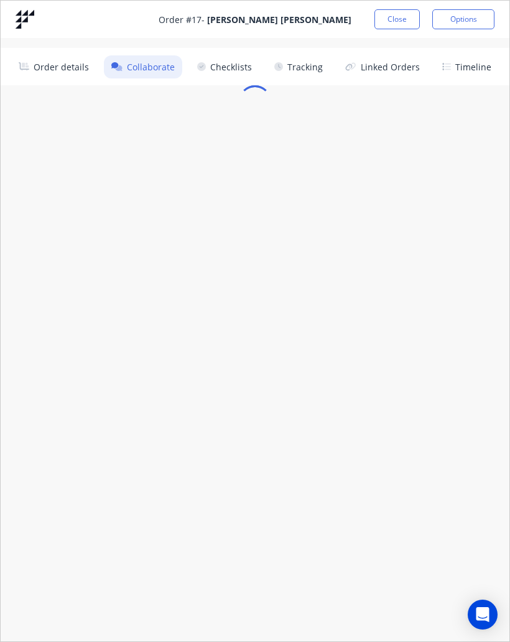
scroll to position [0, 0]
click at [74, 62] on button "Order details" at bounding box center [54, 66] width 86 height 23
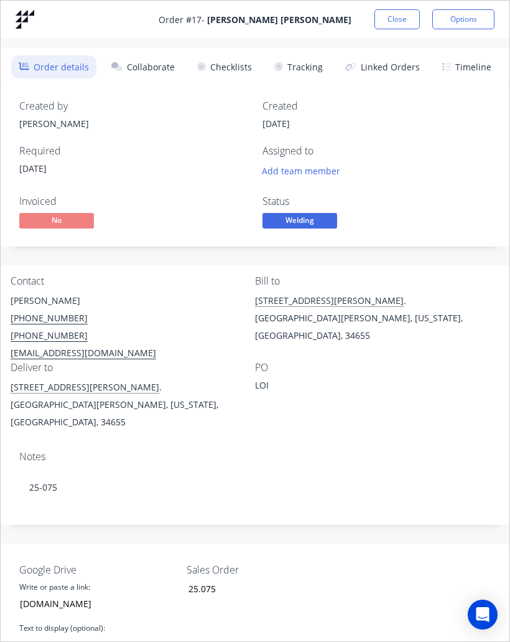
click at [139, 55] on button "Collaborate" at bounding box center [143, 66] width 78 height 23
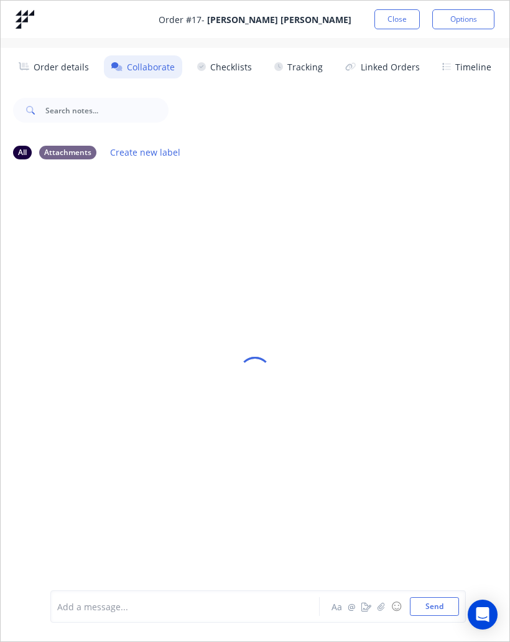
click at [397, 23] on button "Close" at bounding box center [397, 19] width 45 height 20
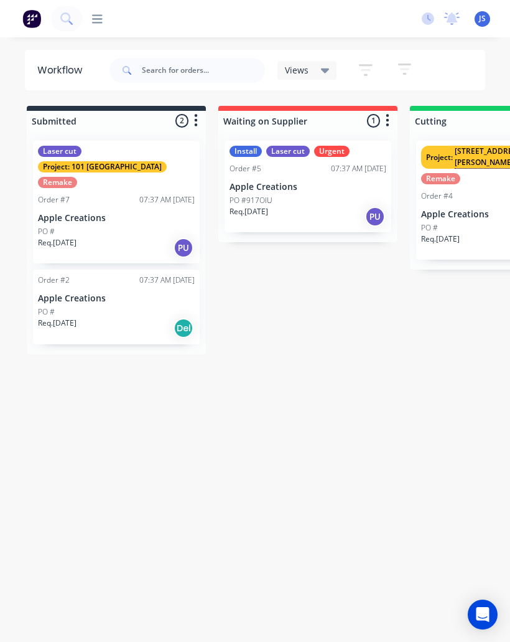
click at [37, 26] on img at bounding box center [31, 18] width 19 height 19
click at [90, 306] on div "PO #" at bounding box center [116, 311] width 157 height 11
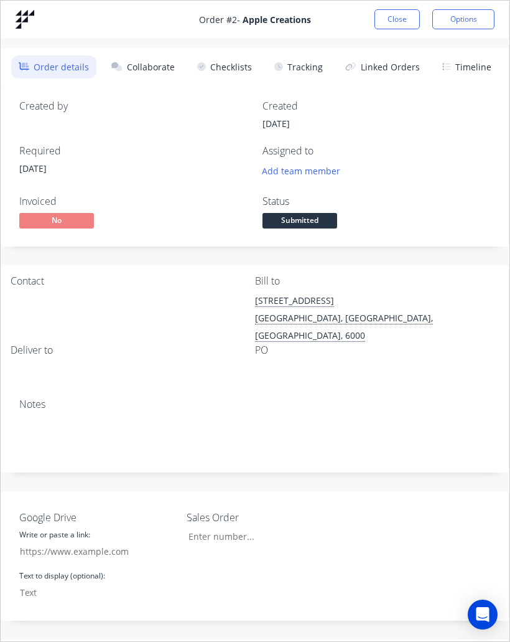
click at [406, 13] on button "Close" at bounding box center [397, 19] width 45 height 20
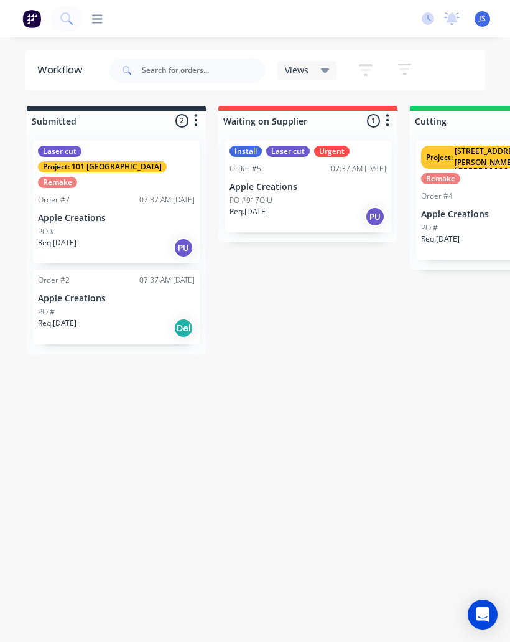
click at [102, 213] on p "Apple Creations" at bounding box center [116, 218] width 157 height 11
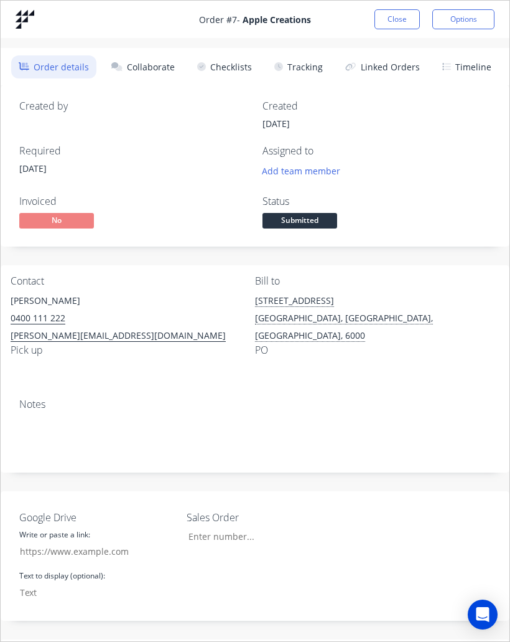
click at [392, 22] on button "Close" at bounding box center [397, 19] width 45 height 20
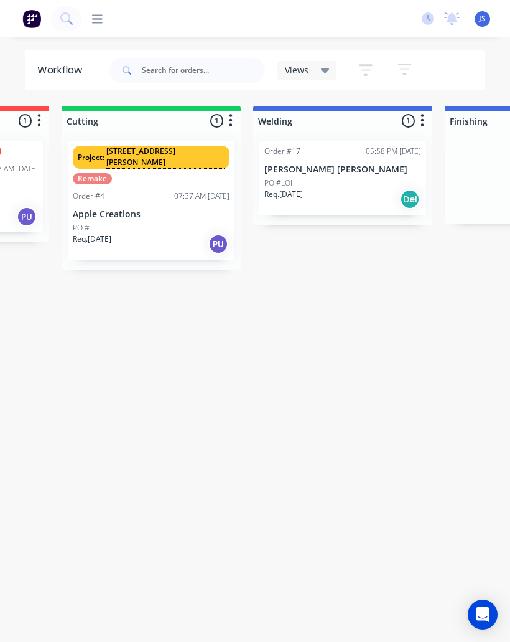
scroll to position [0, 355]
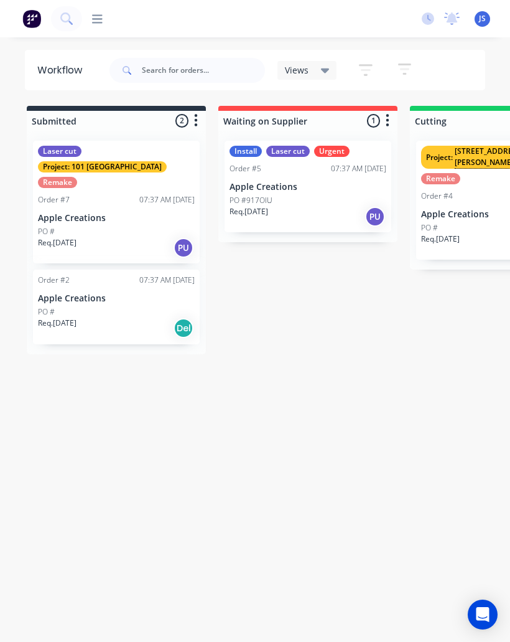
click at [454, 22] on icon at bounding box center [452, 17] width 11 height 10
click at [329, 350] on div "Workflow Views Save new view None (Default) edit Show/Hide statuses Show line i…" at bounding box center [255, 346] width 510 height 592
click at [426, 21] on icon at bounding box center [428, 18] width 12 height 12
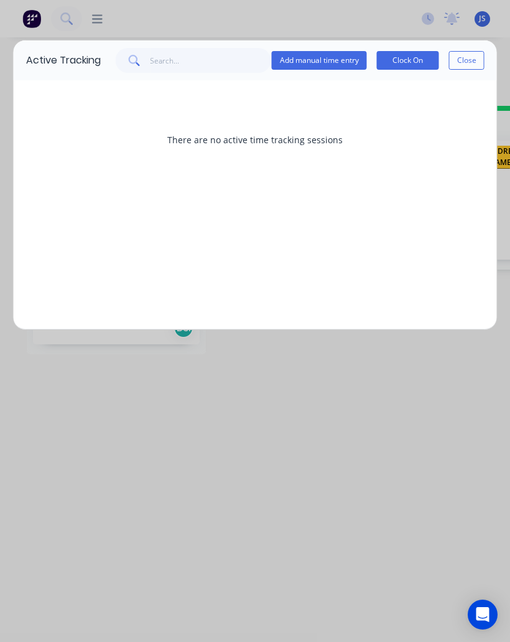
click at [418, 62] on button "Clock On" at bounding box center [408, 60] width 62 height 19
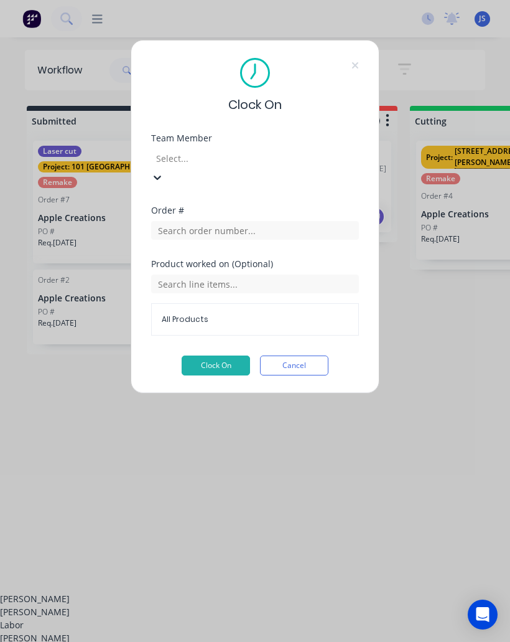
click at [236, 592] on div "[PERSON_NAME]" at bounding box center [255, 598] width 510 height 13
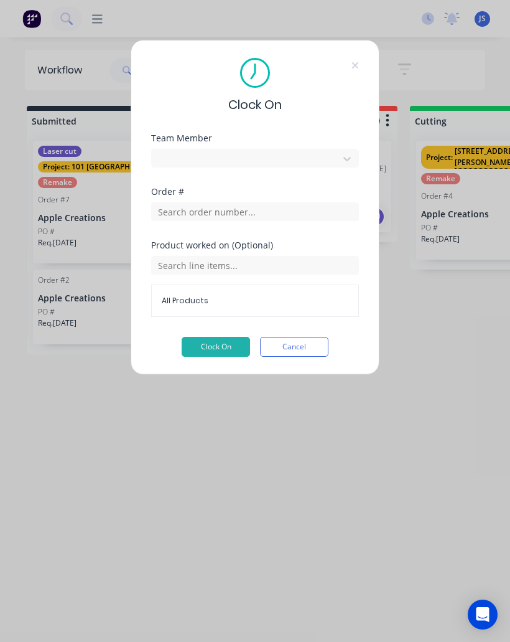
click at [229, 343] on button "Clock On" at bounding box center [216, 347] width 68 height 20
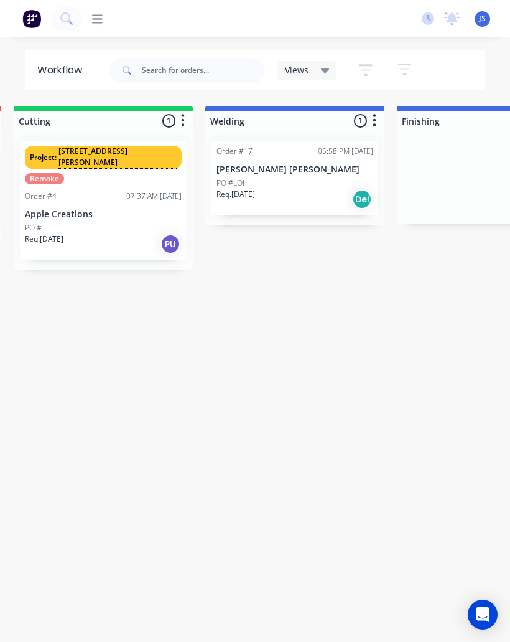
scroll to position [0, 397]
click at [276, 167] on p "[PERSON_NAME] [PERSON_NAME]" at bounding box center [294, 169] width 157 height 11
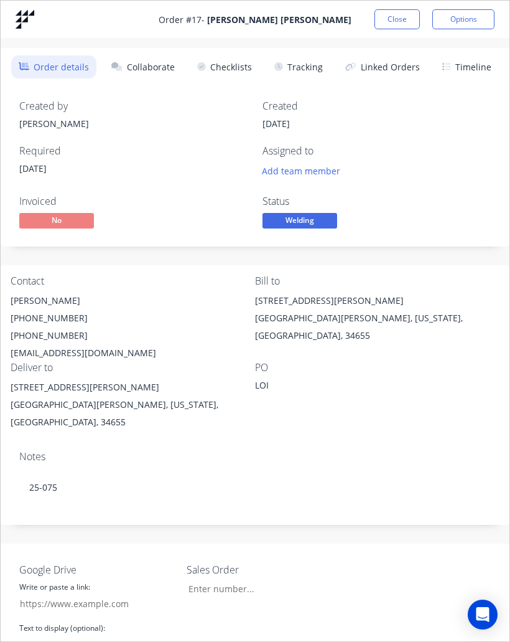
type input "[DOMAIN_NAME]"
type input "25.075"
click at [165, 62] on button "Collaborate" at bounding box center [143, 66] width 78 height 23
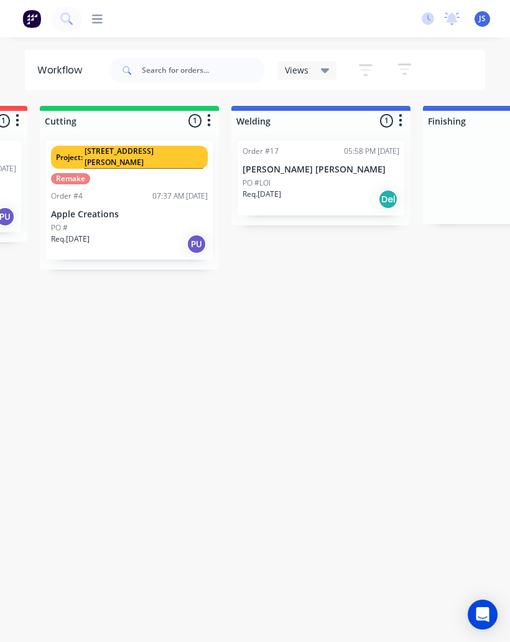
scroll to position [0, 371]
click at [332, 165] on p "[PERSON_NAME] [PERSON_NAME]" at bounding box center [320, 169] width 157 height 11
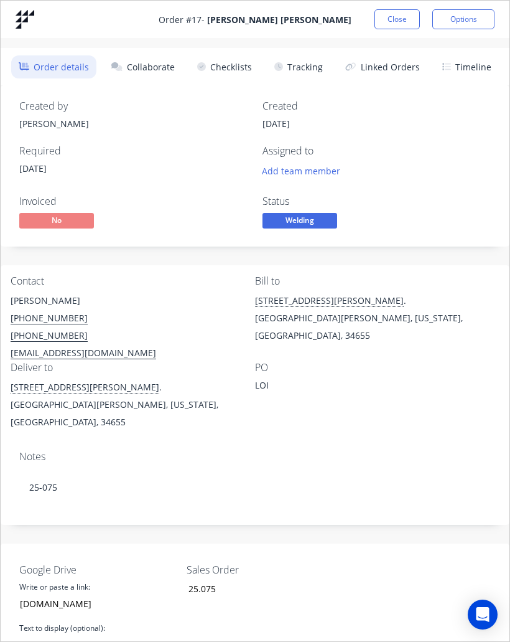
click at [308, 67] on button "Tracking" at bounding box center [298, 66] width 63 height 23
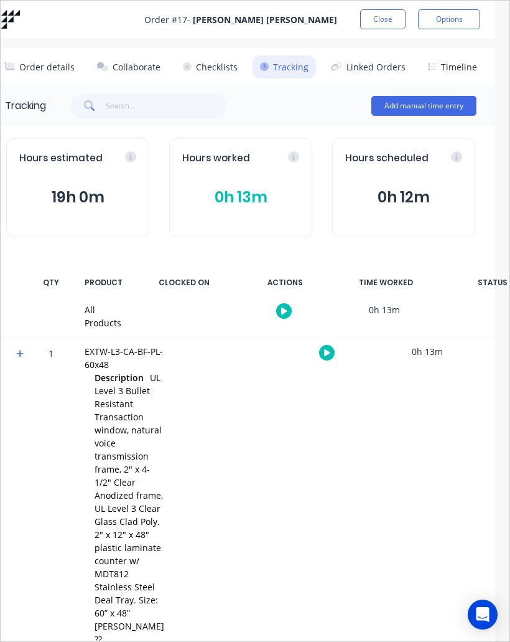
scroll to position [0, 16]
click at [388, 17] on button "Close" at bounding box center [381, 19] width 45 height 20
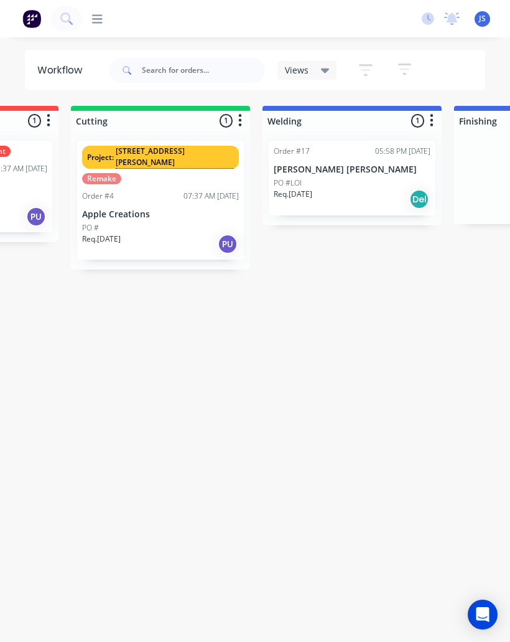
scroll to position [0, 340]
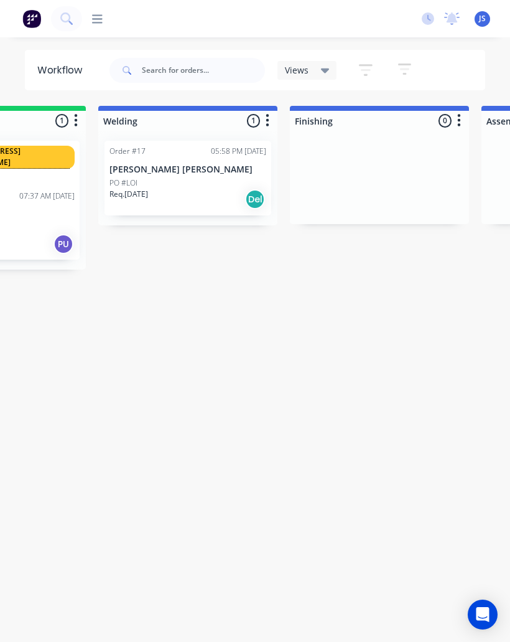
scroll to position [0, 505]
click at [160, 169] on p "[PERSON_NAME] [PERSON_NAME]" at bounding box center [186, 169] width 157 height 11
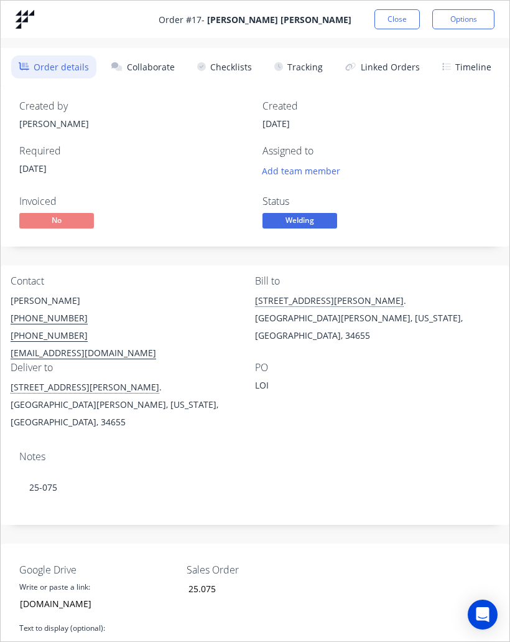
click at [152, 67] on button "Collaborate" at bounding box center [143, 66] width 78 height 23
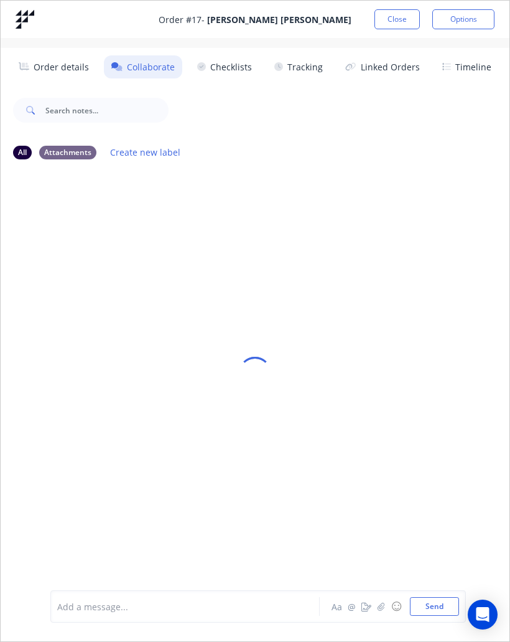
click at [396, 19] on button "Close" at bounding box center [397, 19] width 45 height 20
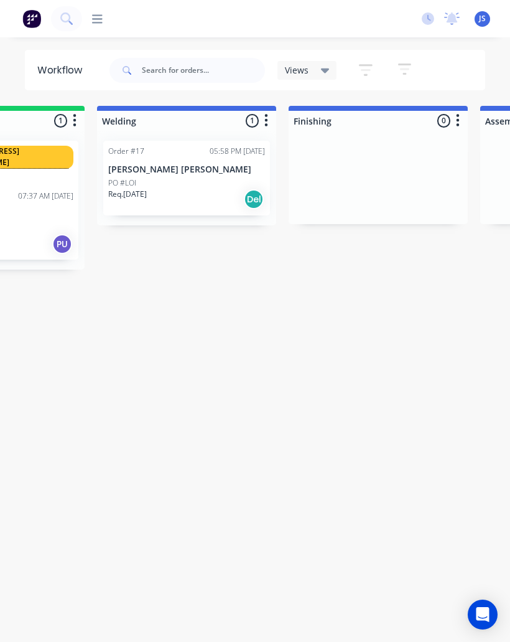
click at [202, 159] on div "Order #17 05:58 PM 03/10/25 Wharton Smith PO #LOI Req. 15/09/25 Del" at bounding box center [186, 178] width 167 height 75
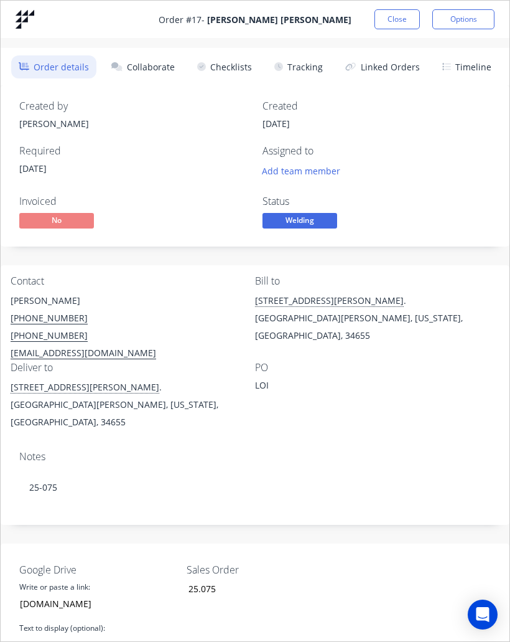
scroll to position [0, 0]
click at [154, 70] on button "Collaborate" at bounding box center [143, 66] width 78 height 23
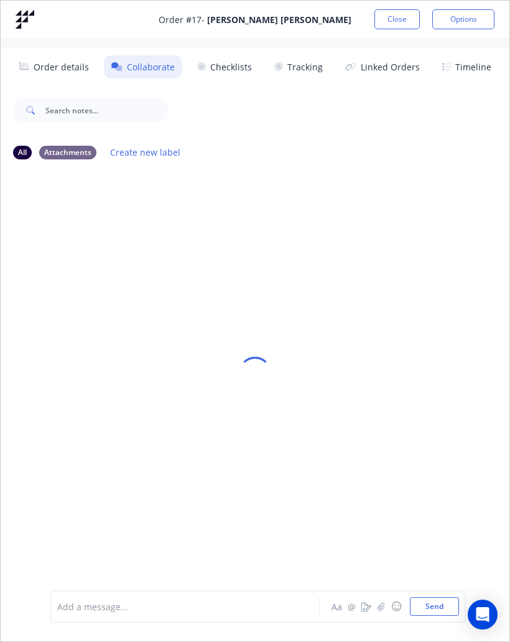
click at [393, 21] on button "Close" at bounding box center [397, 19] width 45 height 20
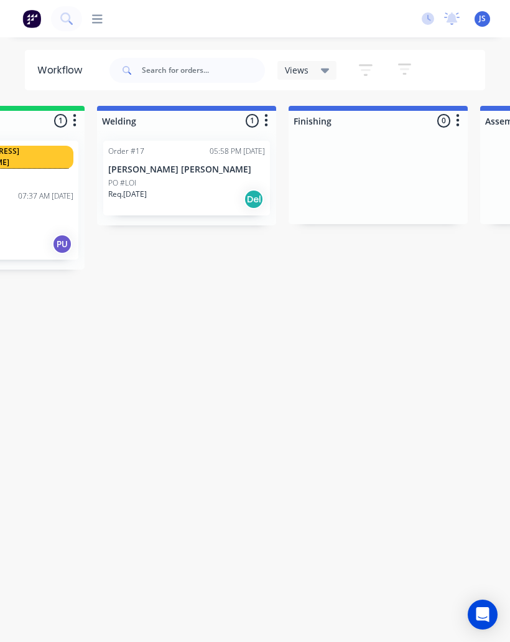
click at [204, 159] on div "Order #17 05:58 PM 03/10/25 Wharton Smith PO #LOI Req. 15/09/25 Del" at bounding box center [186, 178] width 167 height 75
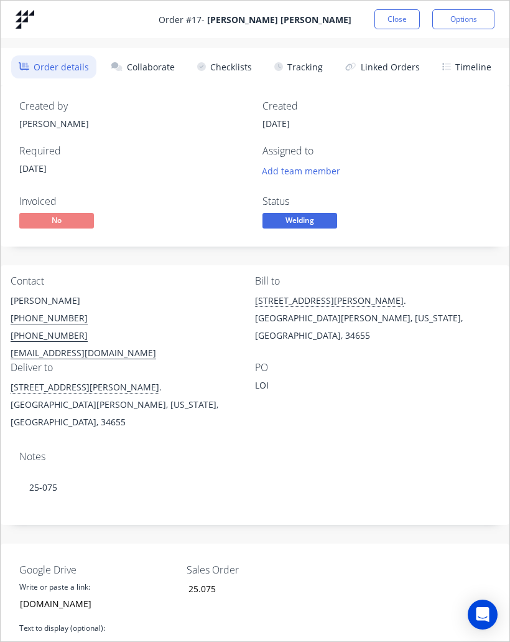
click at [293, 68] on button "Tracking" at bounding box center [298, 66] width 63 height 23
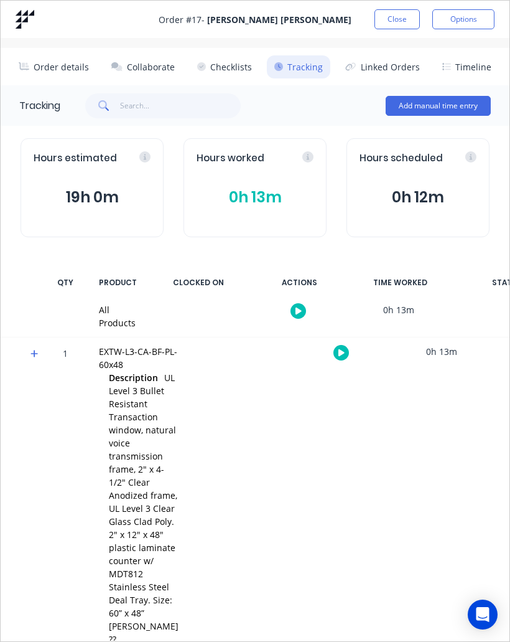
click at [407, 12] on button "Close" at bounding box center [397, 19] width 45 height 20
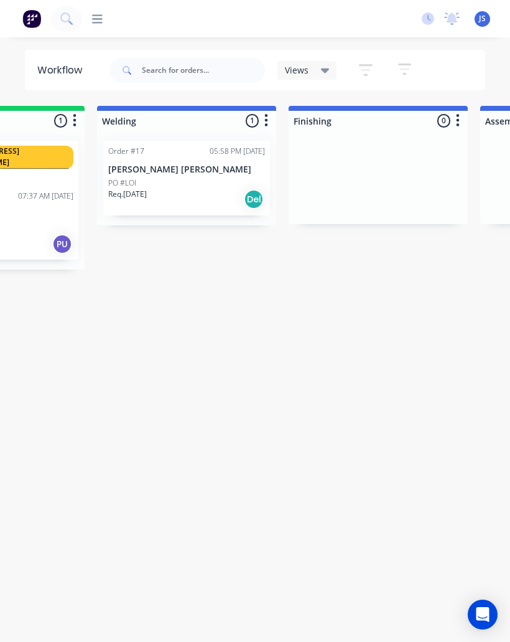
click at [189, 134] on div "Order #17 05:58 PM 03/10/25 Wharton Smith PO #LOI Req. 15/09/25 Del" at bounding box center [186, 178] width 179 height 95
click at [179, 132] on div "Order #17 05:58 PM 03/10/25 Wharton Smith PO #LOI Req. 15/09/25 Del" at bounding box center [186, 178] width 179 height 95
click at [179, 154] on div "Order #17 05:58 PM 03/10/25" at bounding box center [186, 151] width 157 height 11
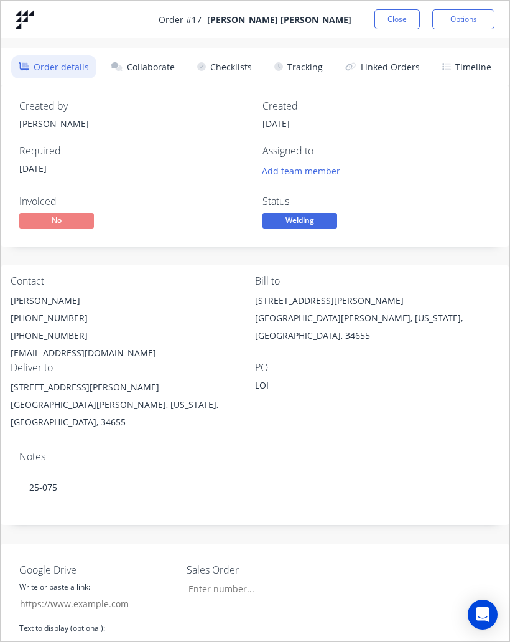
type input "[DOMAIN_NAME]"
type input "25.075"
click at [231, 63] on button "Checklists" at bounding box center [225, 66] width 70 height 23
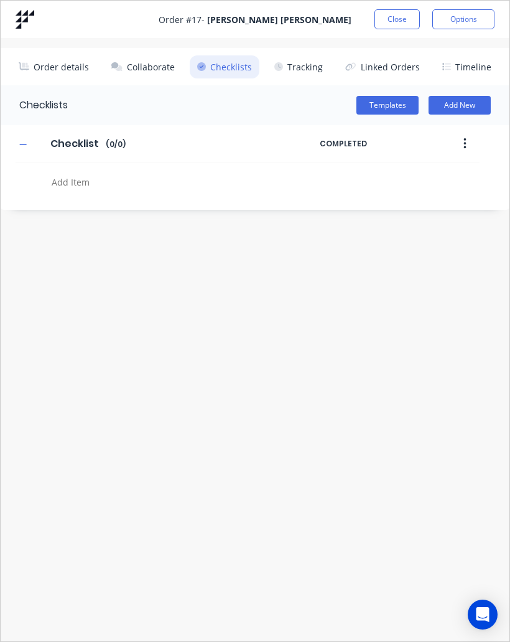
click at [392, 100] on button "Templates" at bounding box center [388, 105] width 62 height 19
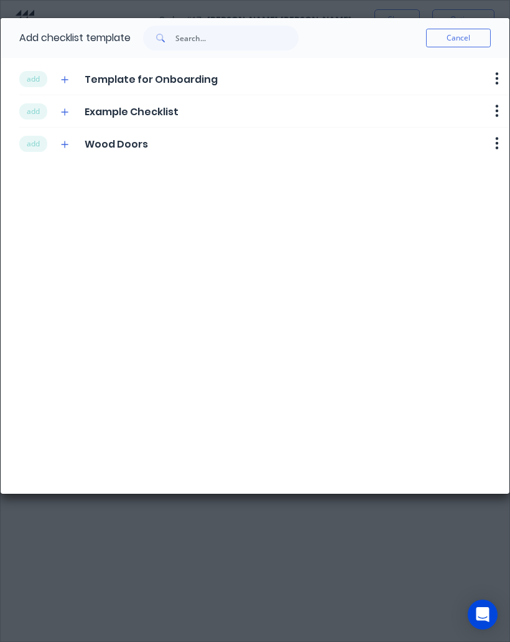
click at [449, 38] on button "Cancel" at bounding box center [458, 38] width 65 height 19
type textarea "x"
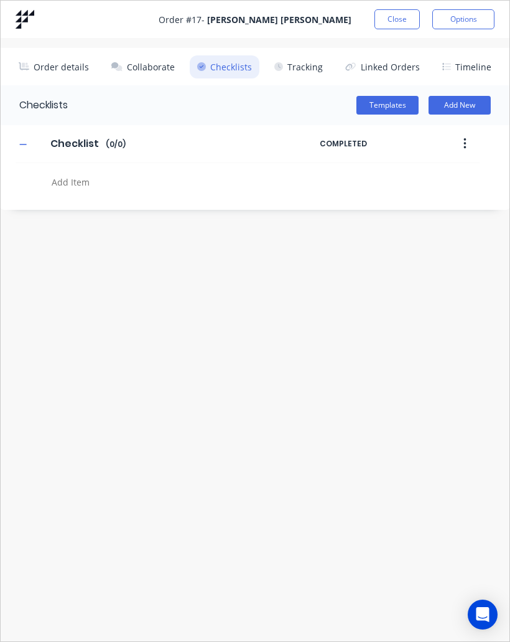
click at [401, 18] on button "Close" at bounding box center [397, 19] width 45 height 20
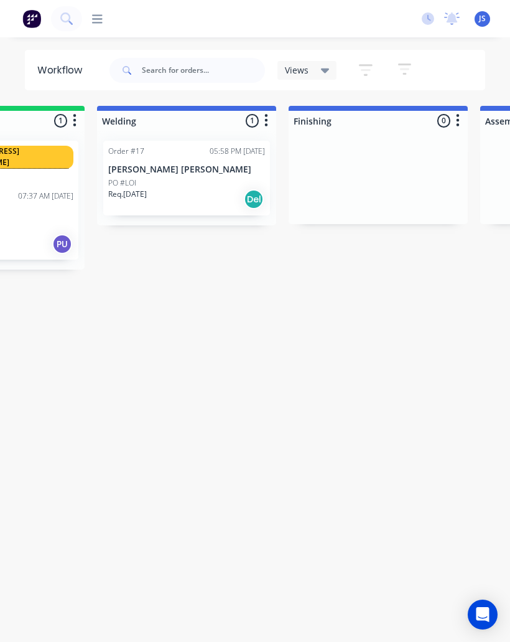
click at [205, 159] on div "Order #17 05:58 PM 03/10/25 Wharton Smith PO #LOI Req. 15/09/25 Del" at bounding box center [186, 178] width 167 height 75
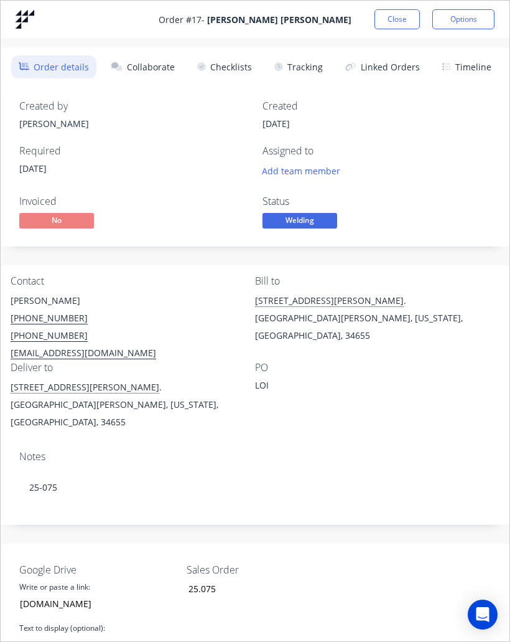
click at [146, 75] on button "Collaborate" at bounding box center [143, 66] width 78 height 23
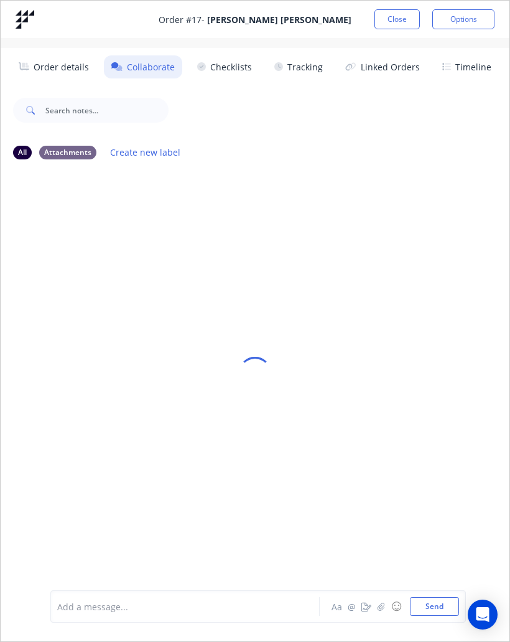
click at [409, 11] on button "Close" at bounding box center [397, 19] width 45 height 20
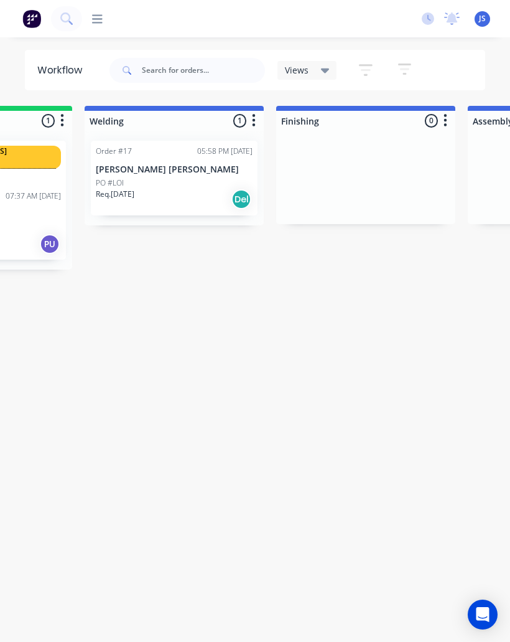
scroll to position [0, 517]
click at [162, 189] on div "Req. [DATE] Del" at bounding box center [174, 199] width 157 height 21
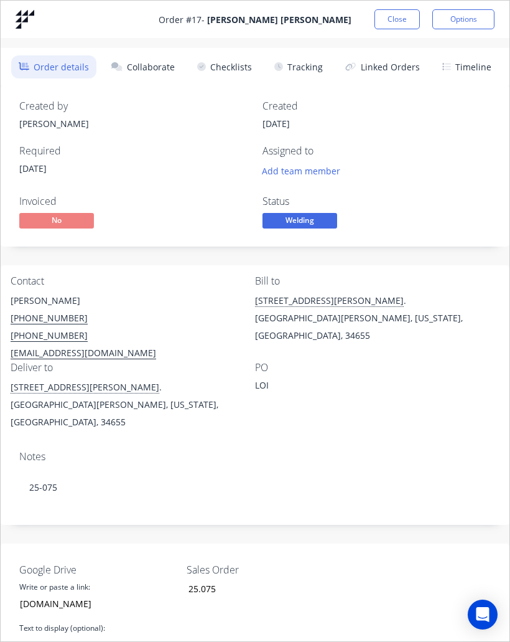
click at [387, 16] on button "Close" at bounding box center [397, 19] width 45 height 20
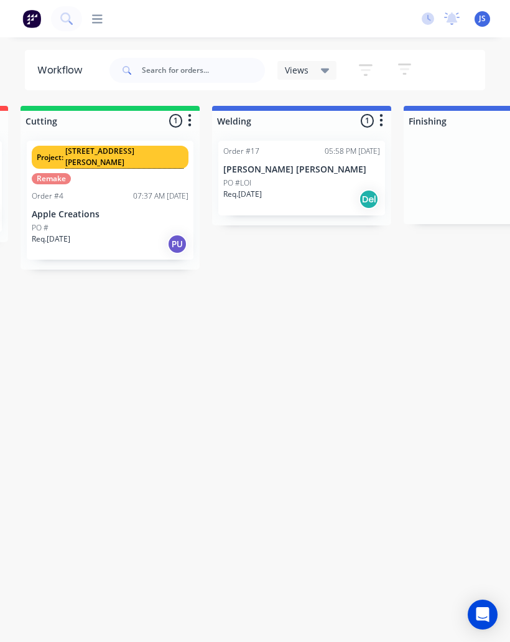
scroll to position [0, 390]
click at [270, 179] on div "PO #LOI" at bounding box center [301, 182] width 157 height 11
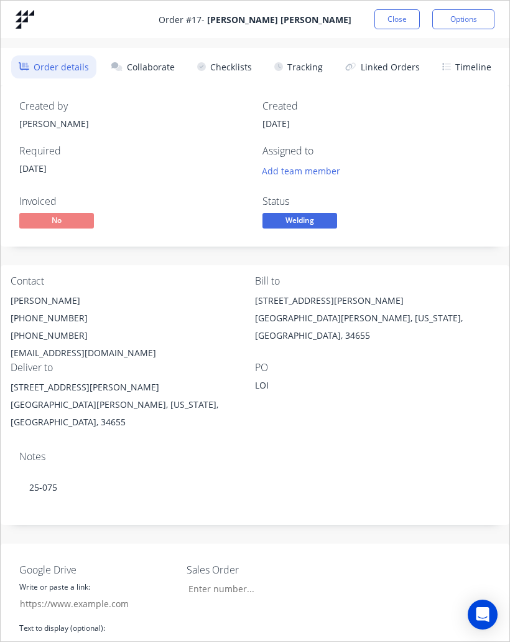
type input "[DOMAIN_NAME]"
type input "25.075"
click at [156, 70] on button "Collaborate" at bounding box center [143, 66] width 78 height 23
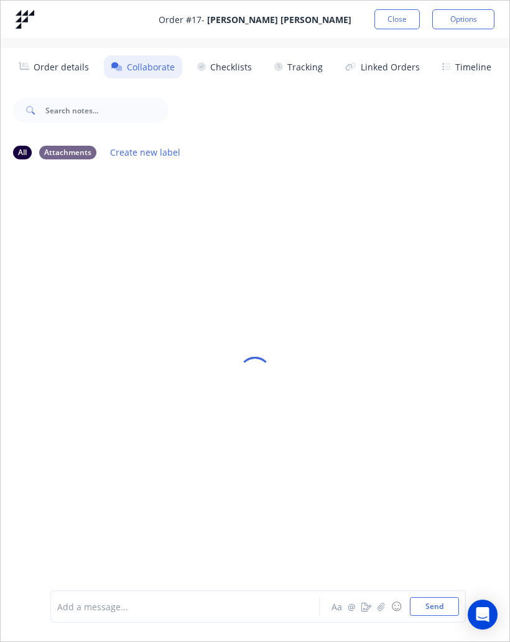
click at [389, 17] on button "Close" at bounding box center [397, 19] width 45 height 20
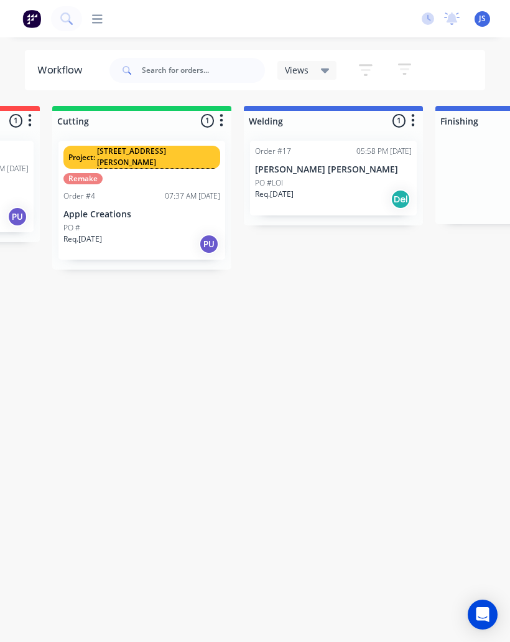
scroll to position [0, 359]
click at [335, 156] on div "Order #17 05:58 PM [DATE]" at bounding box center [332, 151] width 157 height 11
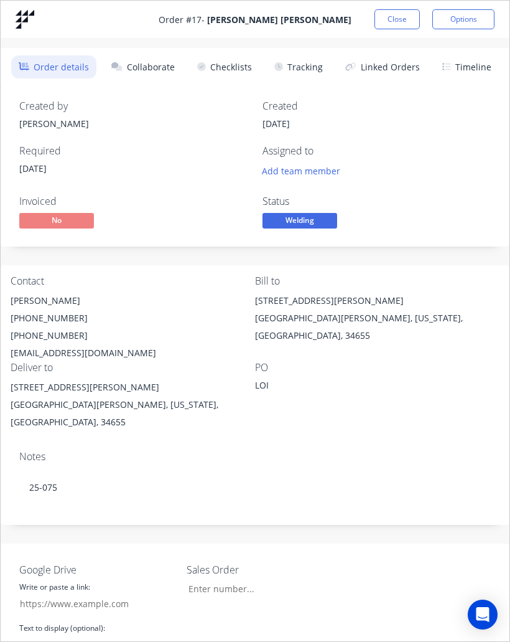
type input "[DOMAIN_NAME]"
type input "25.075"
